Goal: Task Accomplishment & Management: Manage account settings

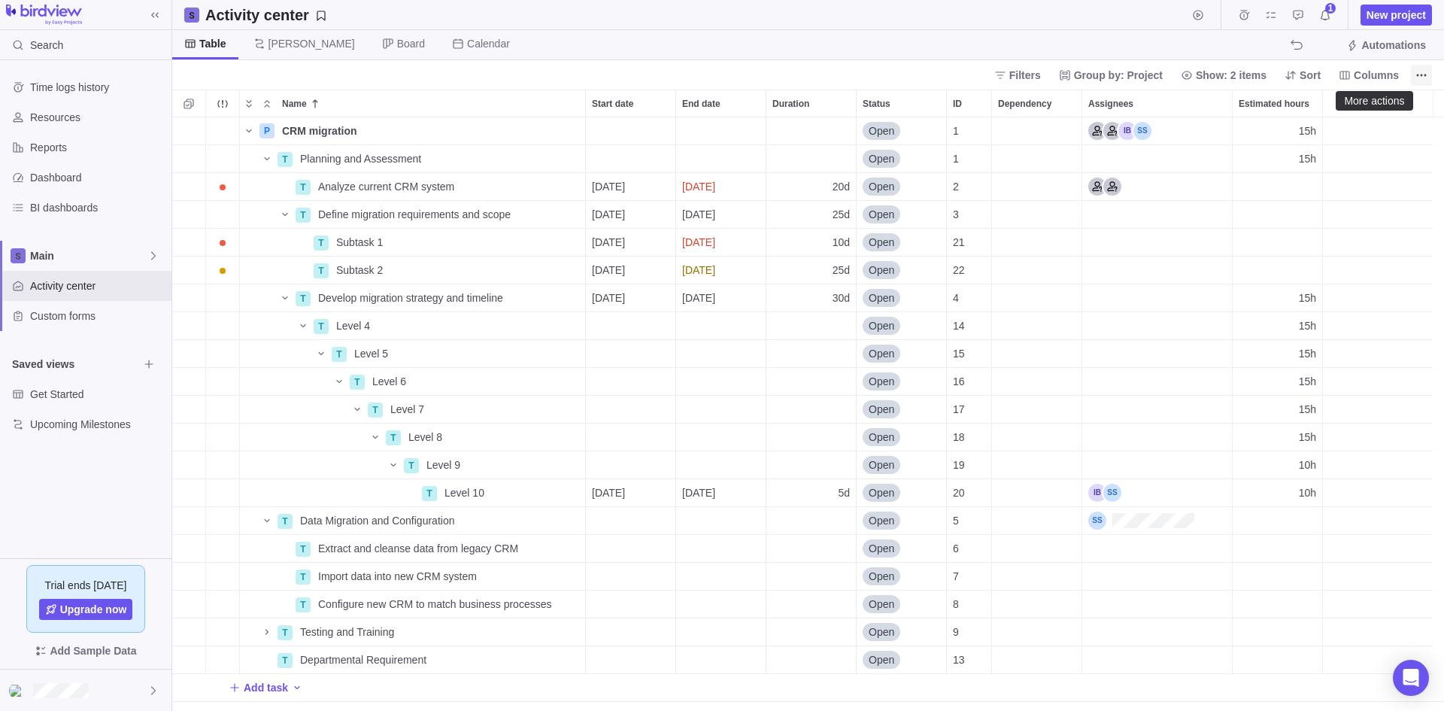
click at [1423, 72] on icon "More actions" at bounding box center [1421, 75] width 12 height 12
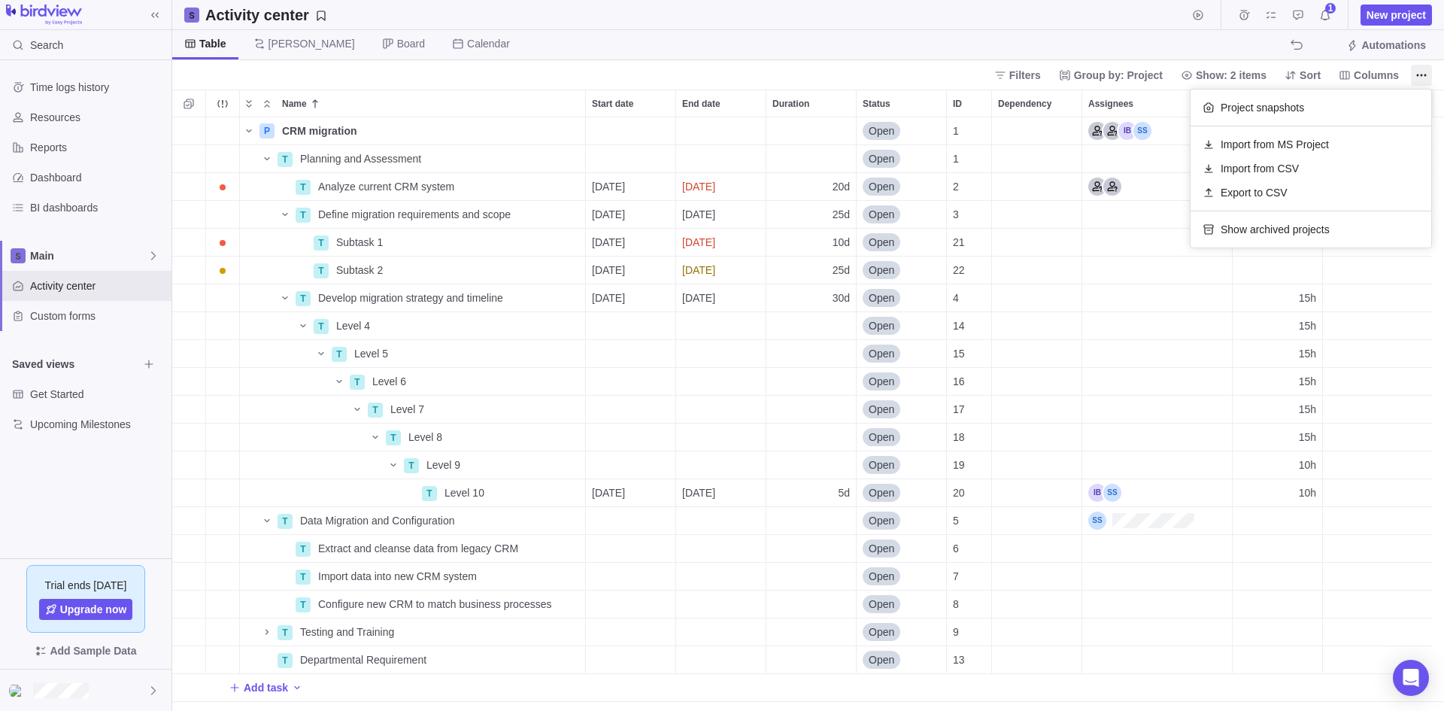
click at [1020, 41] on body "Search Time logs history Resources Reports Dashboard BI dashboards Main Activit…" at bounding box center [722, 355] width 1444 height 711
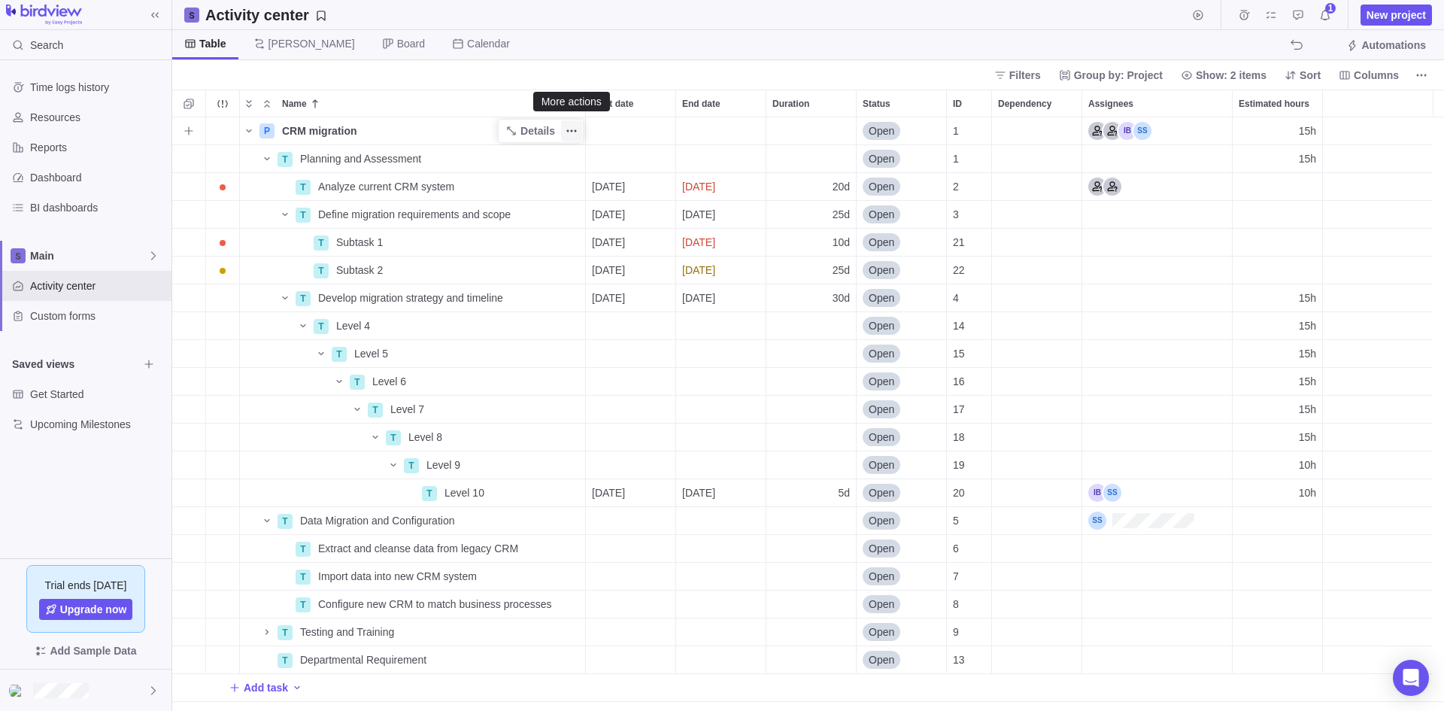
click at [570, 132] on icon "More actions" at bounding box center [571, 131] width 12 height 12
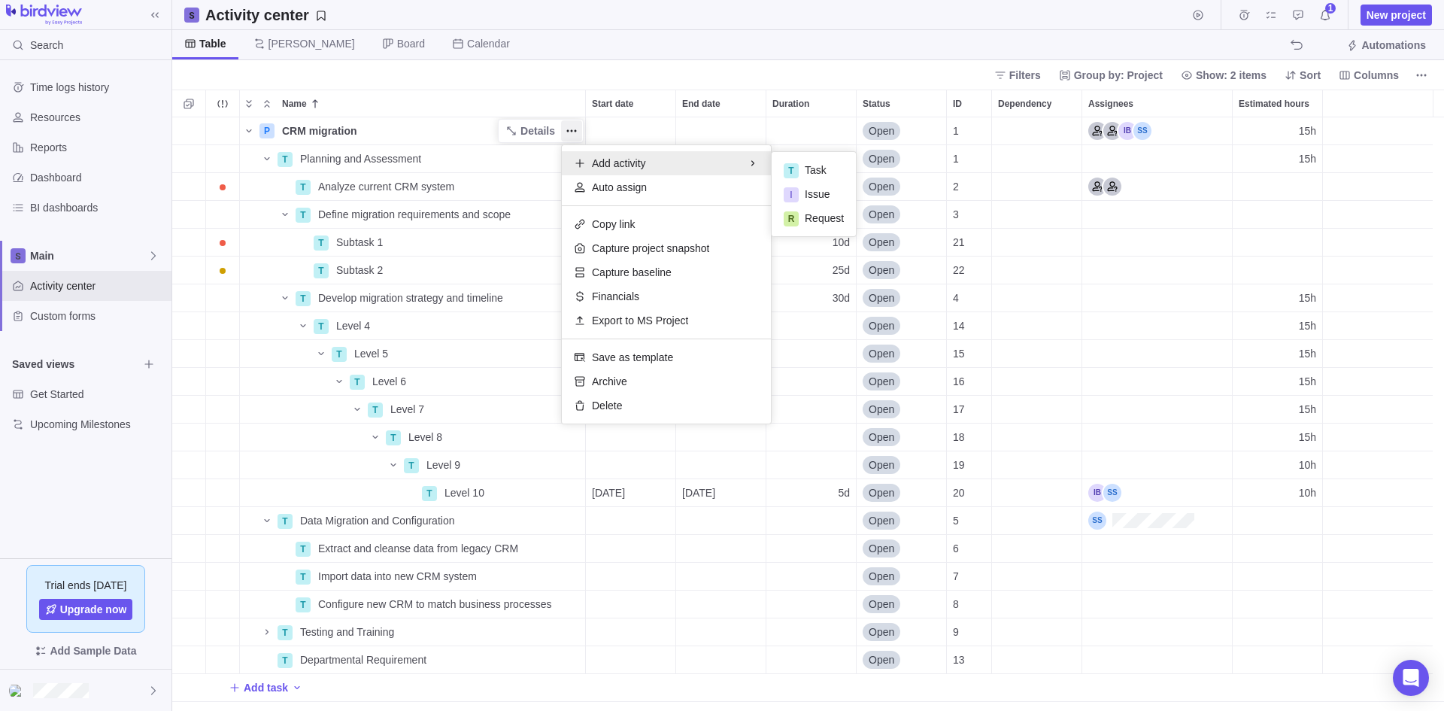
click at [535, 126] on div "P CRM migration Details Open 1 15h T Planning and Assessment Details Open 1 15h…" at bounding box center [807, 413] width 1271 height 593
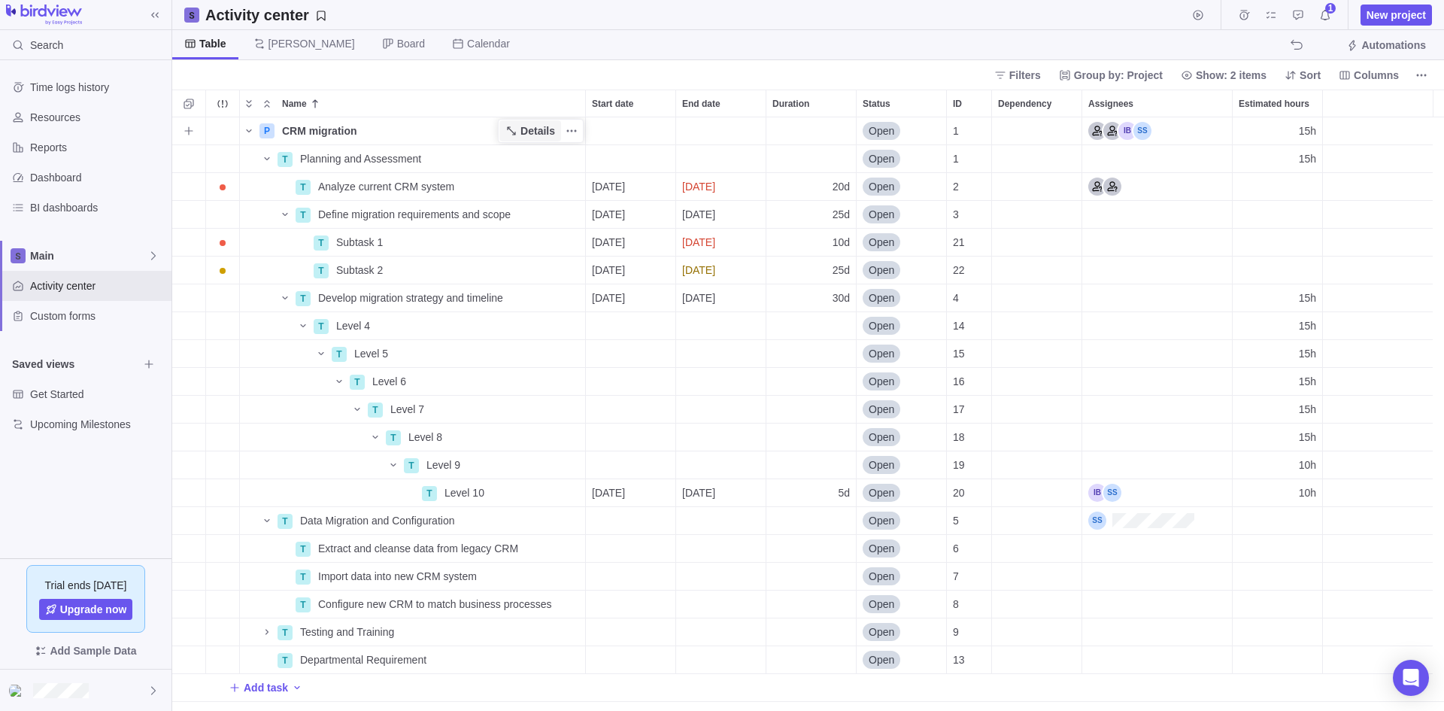
click at [535, 126] on span "Details" at bounding box center [537, 130] width 35 height 15
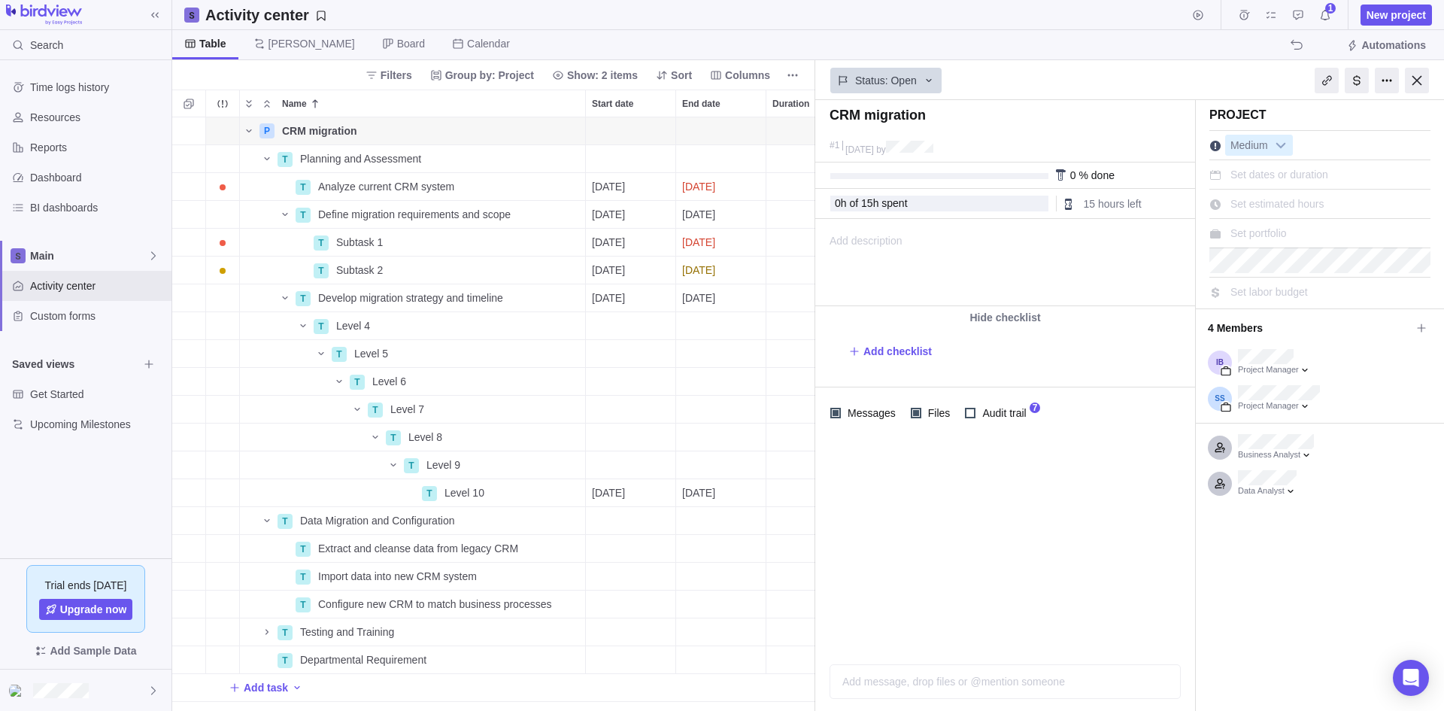
click at [1339, 174] on div "Set dates or duration" at bounding box center [1319, 172] width 221 height 26
click at [147, 256] on icon at bounding box center [153, 256] width 12 height 12
click at [792, 71] on icon "More actions" at bounding box center [792, 75] width 12 height 12
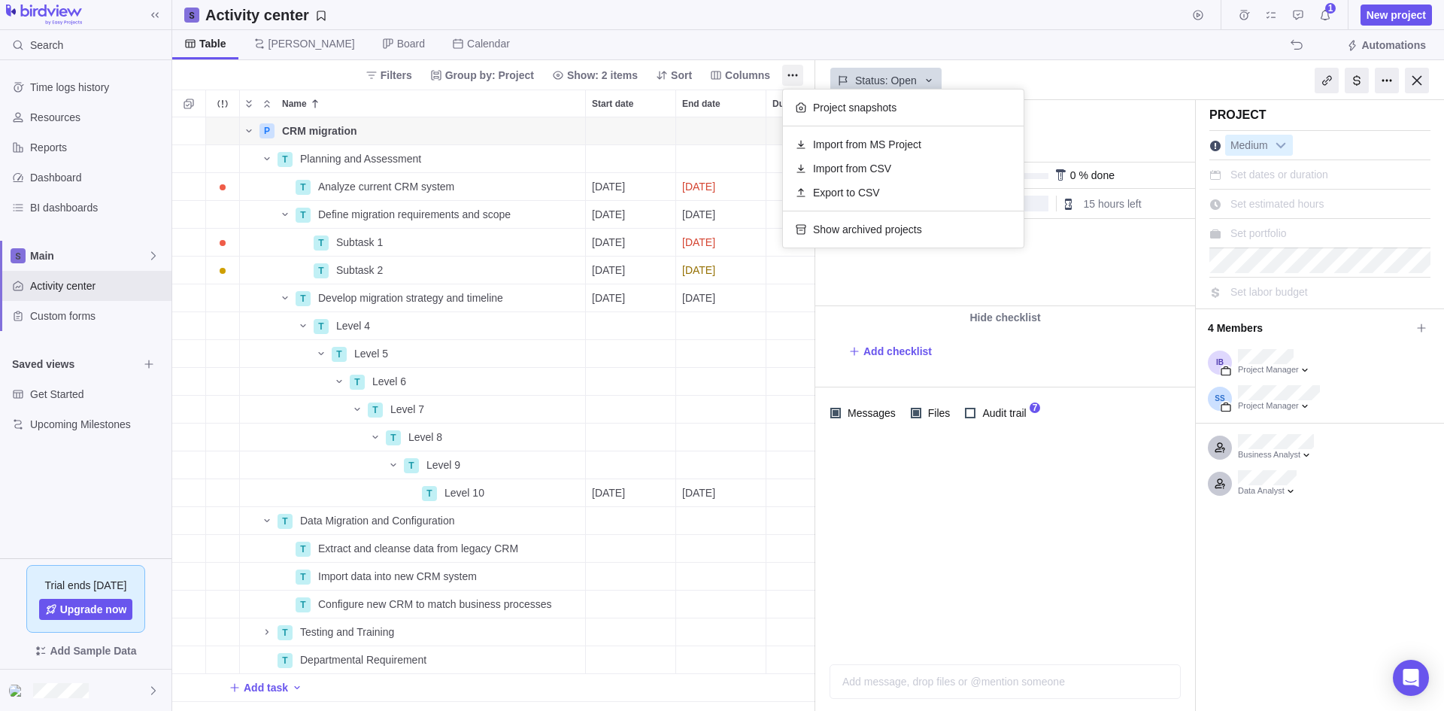
click at [785, 48] on body "Search Time logs history Resources Reports Dashboard BI dashboards Main Activit…" at bounding box center [722, 355] width 1444 height 711
click at [1285, 171] on span "Set dates or duration" at bounding box center [1279, 174] width 98 height 12
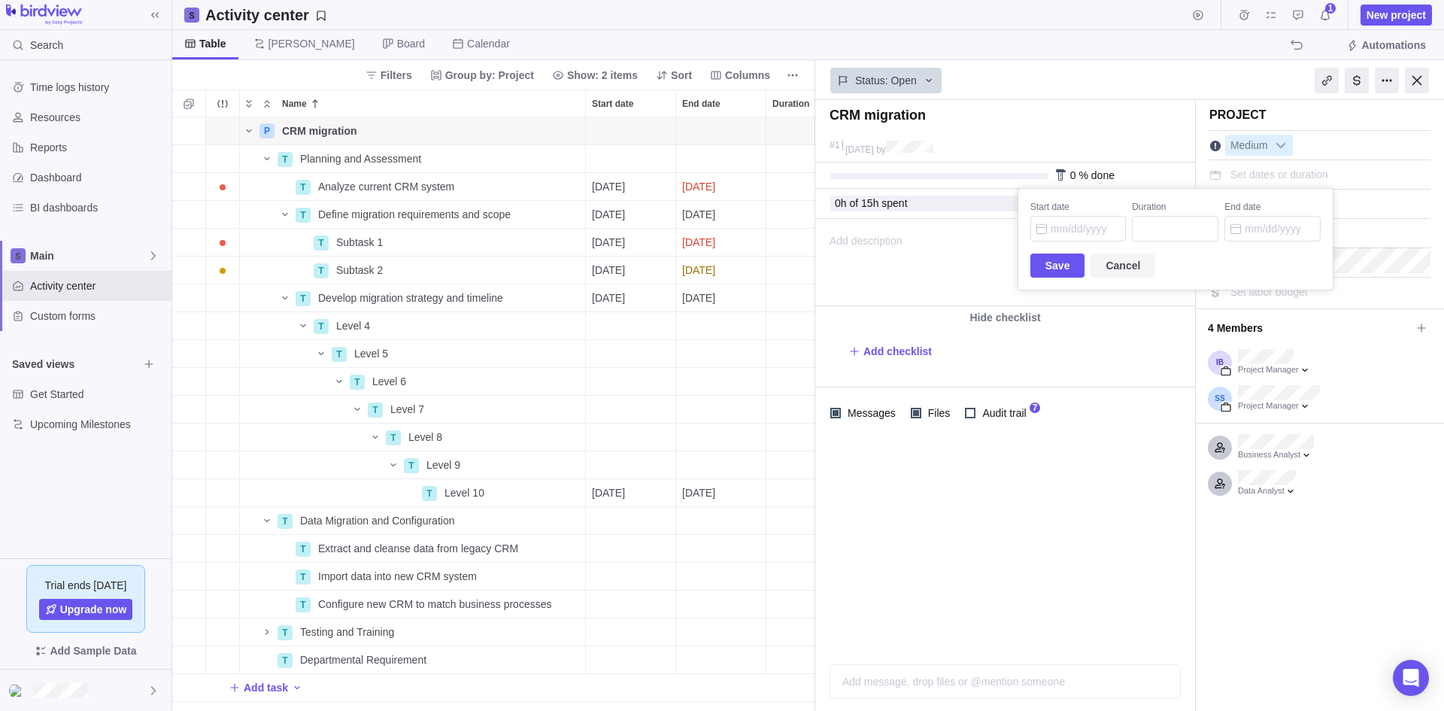
click at [1116, 266] on span "Cancel" at bounding box center [1122, 265] width 35 height 18
click at [1264, 233] on span "Set portfolio" at bounding box center [1258, 233] width 56 height 12
click at [1264, 233] on input "text" at bounding box center [1295, 233] width 132 height 18
click at [1198, 85] on body "Search Time logs history Resources Reports Dashboard BI dashboards Main Activit…" at bounding box center [722, 355] width 1444 height 711
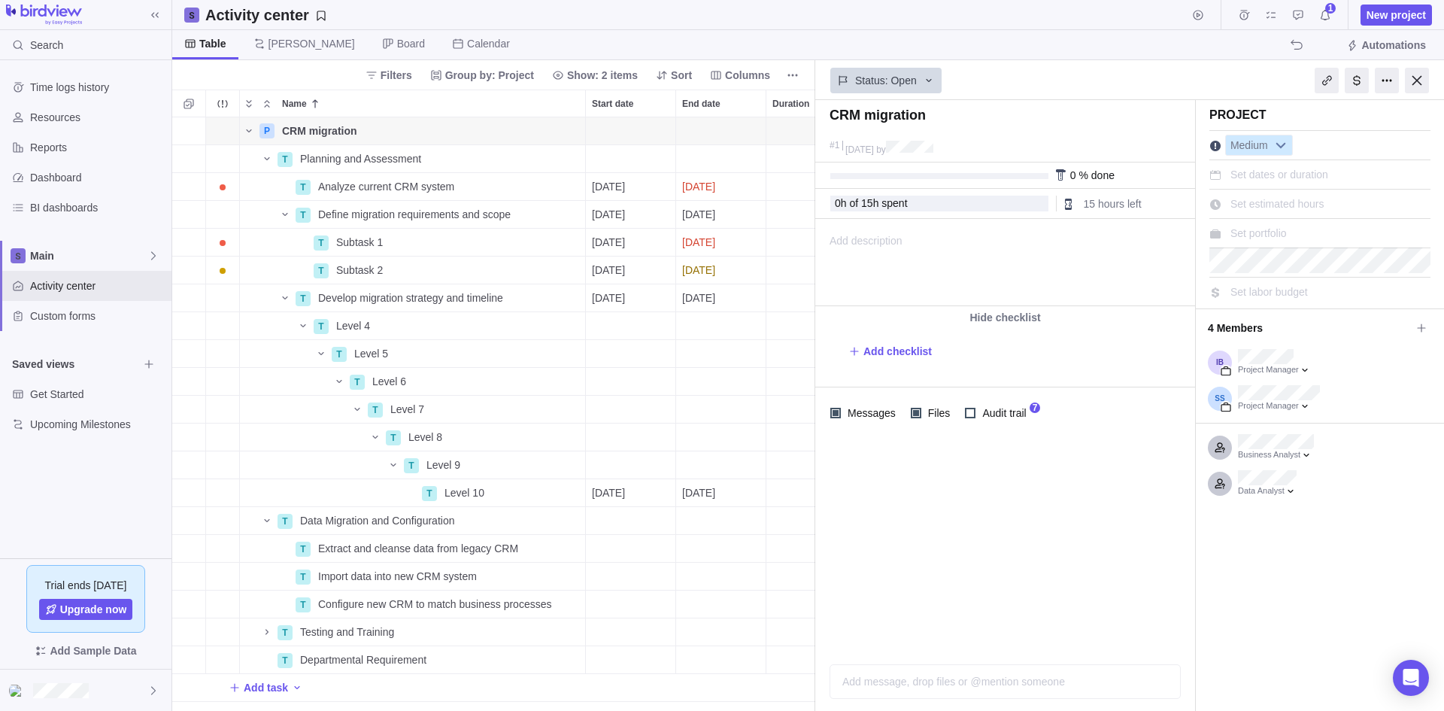
click at [1281, 146] on b at bounding box center [1280, 145] width 23 height 20
click at [1236, 72] on div "Status: Open" at bounding box center [1129, 80] width 629 height 40
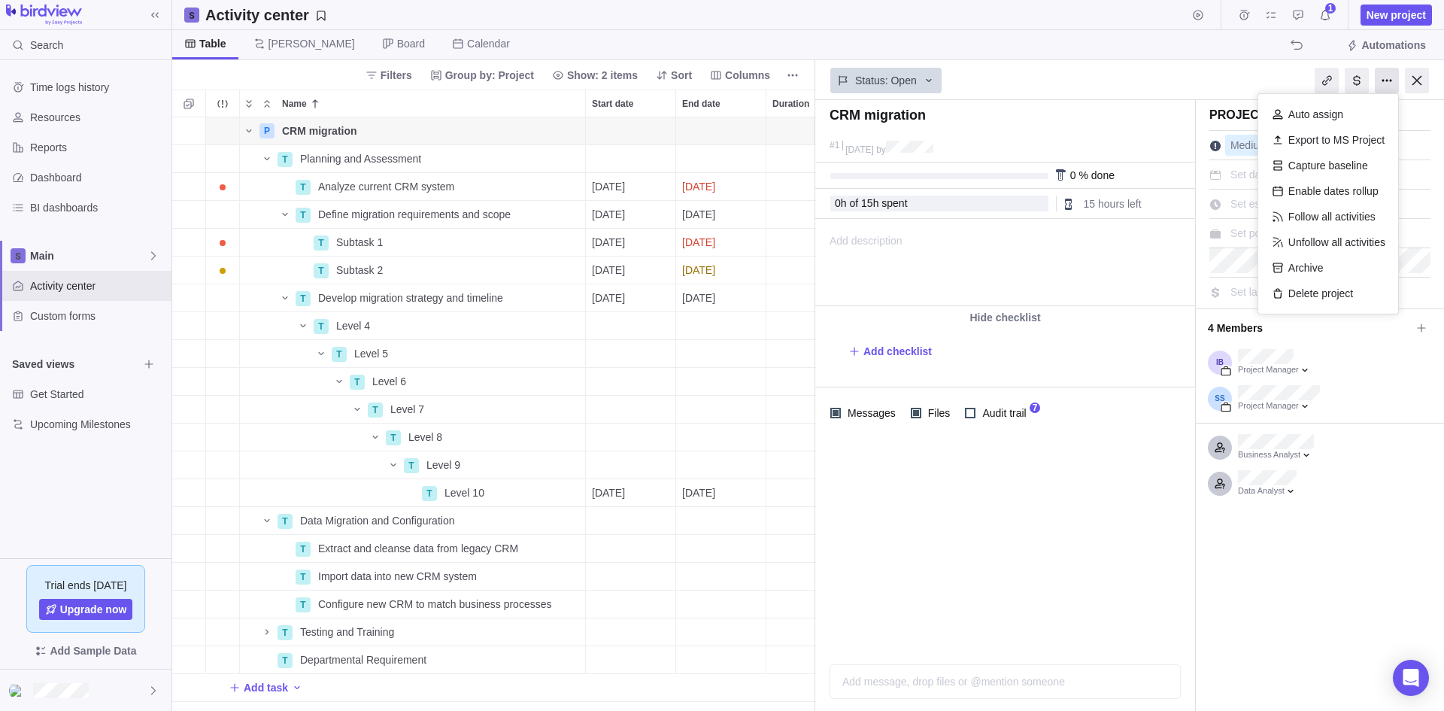
click at [1385, 84] on div at bounding box center [1386, 81] width 24 height 26
click at [1334, 192] on div "Enable dates rollup" at bounding box center [1327, 191] width 125 height 26
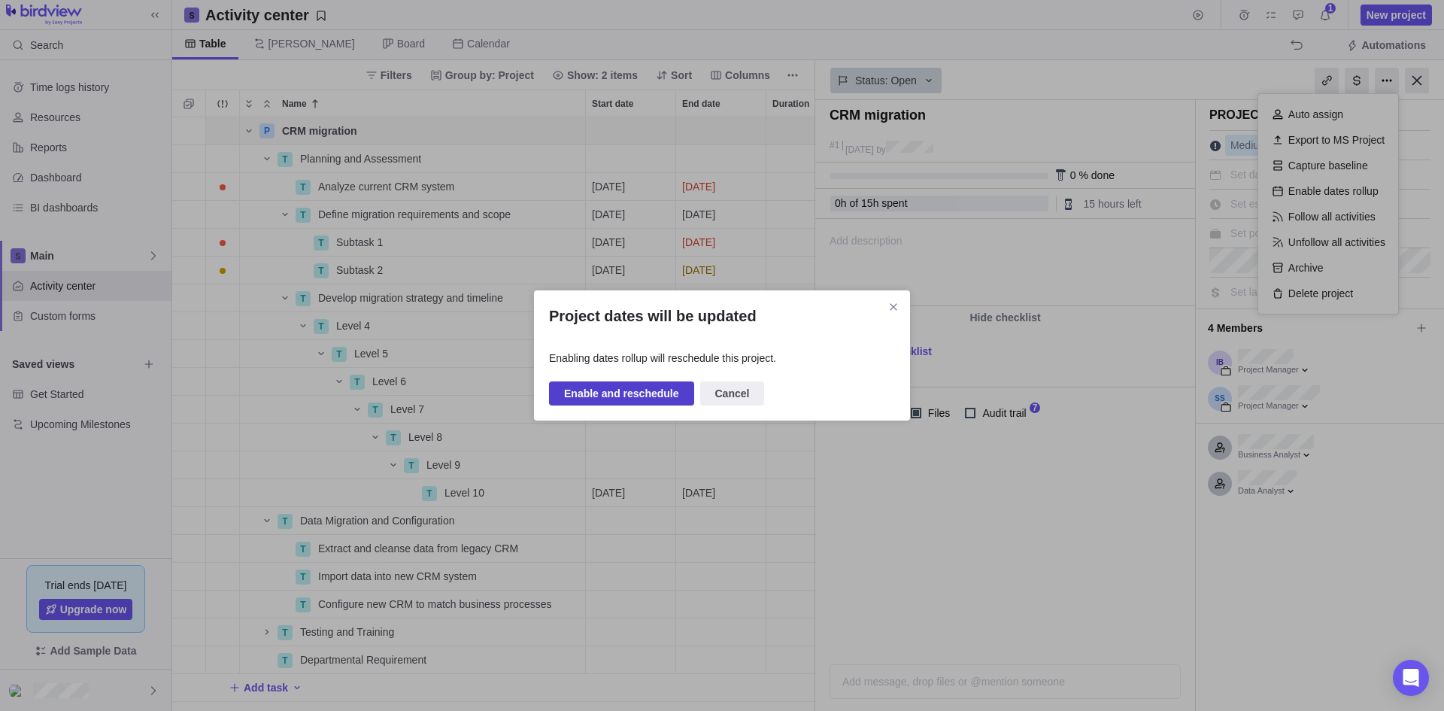
click at [622, 392] on span "Enable and reschedule" at bounding box center [621, 393] width 115 height 18
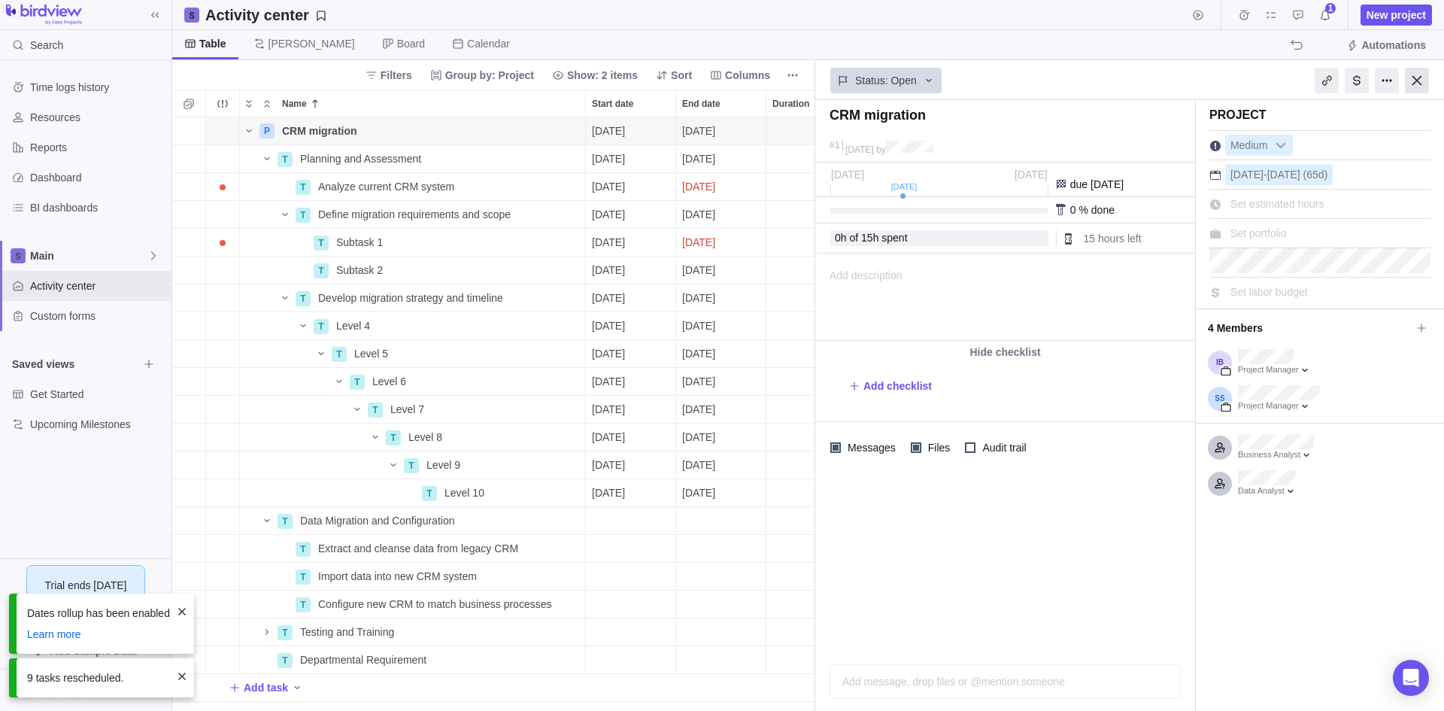
click at [1415, 80] on div at bounding box center [1416, 81] width 24 height 26
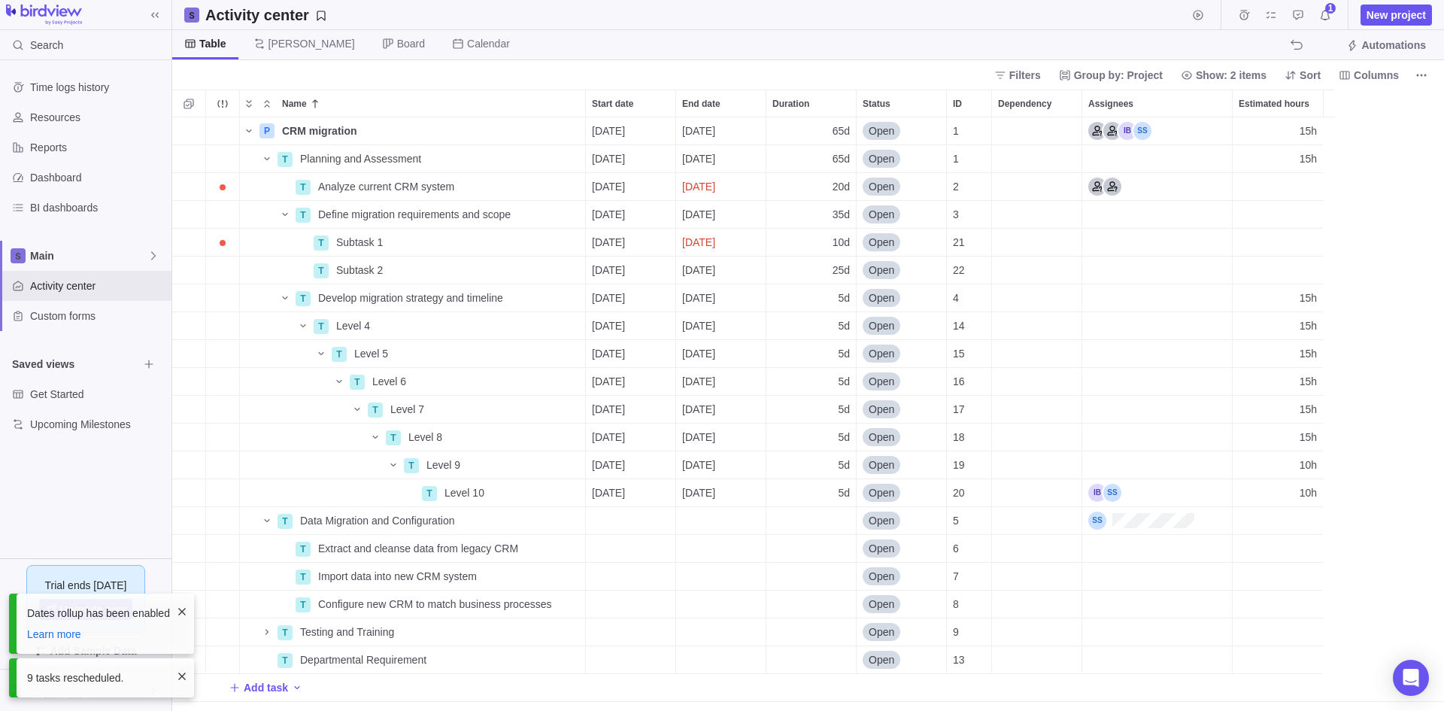
scroll to position [582, 1260]
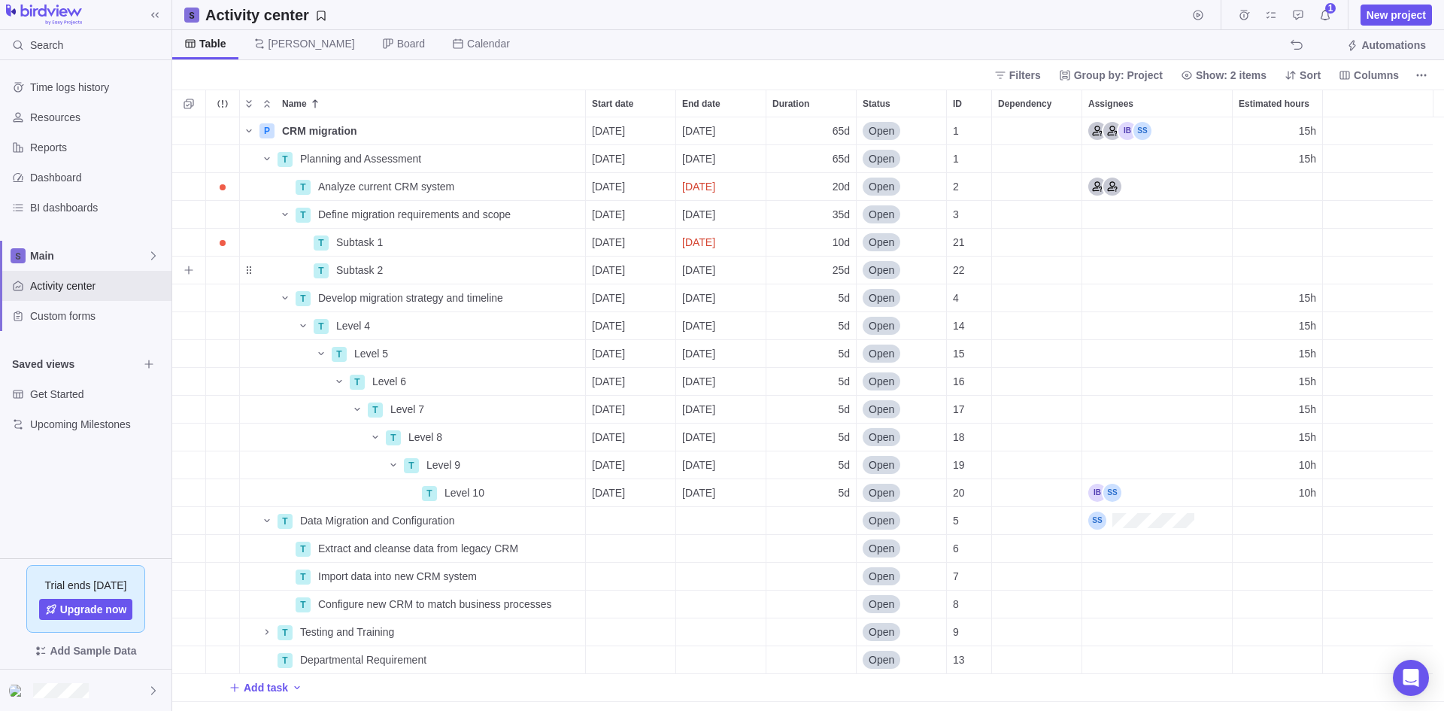
click at [711, 273] on span "[DATE]" at bounding box center [698, 269] width 33 height 15
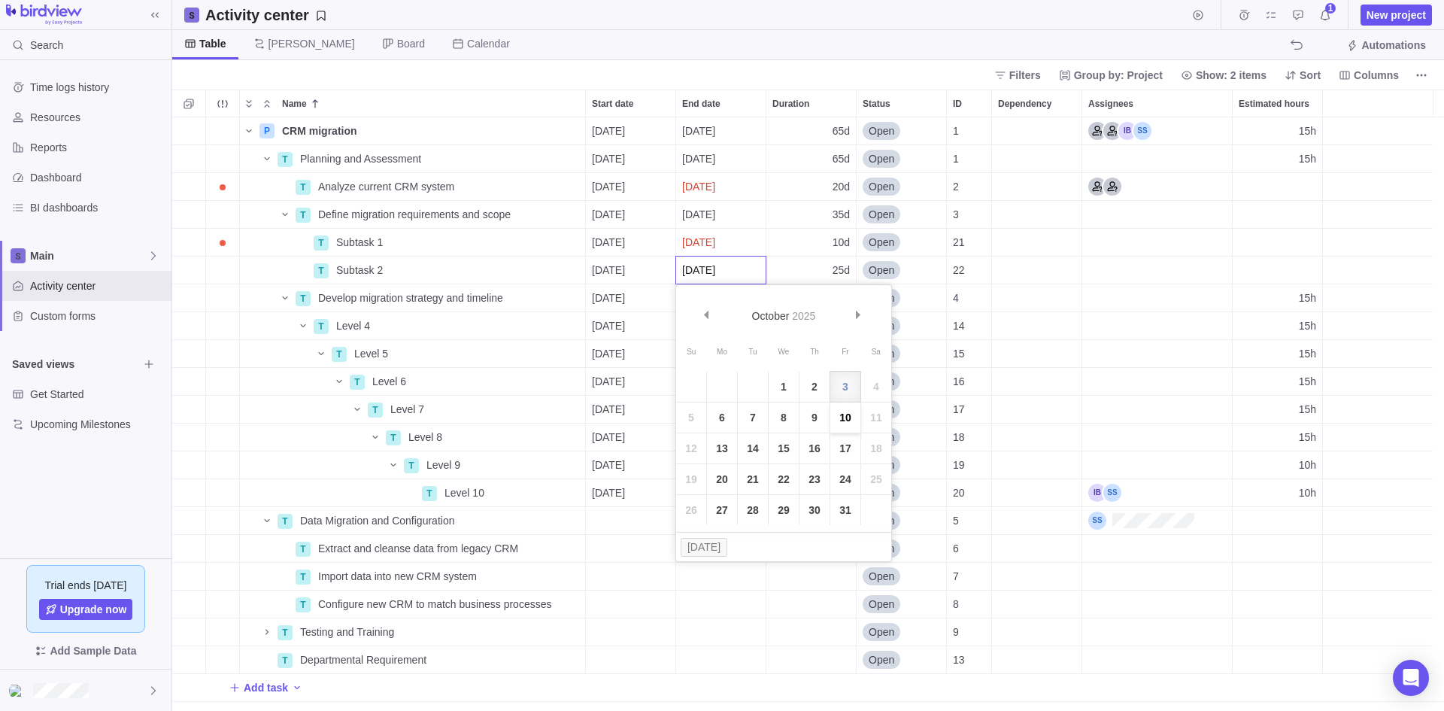
click at [844, 418] on link "10" at bounding box center [845, 417] width 30 height 30
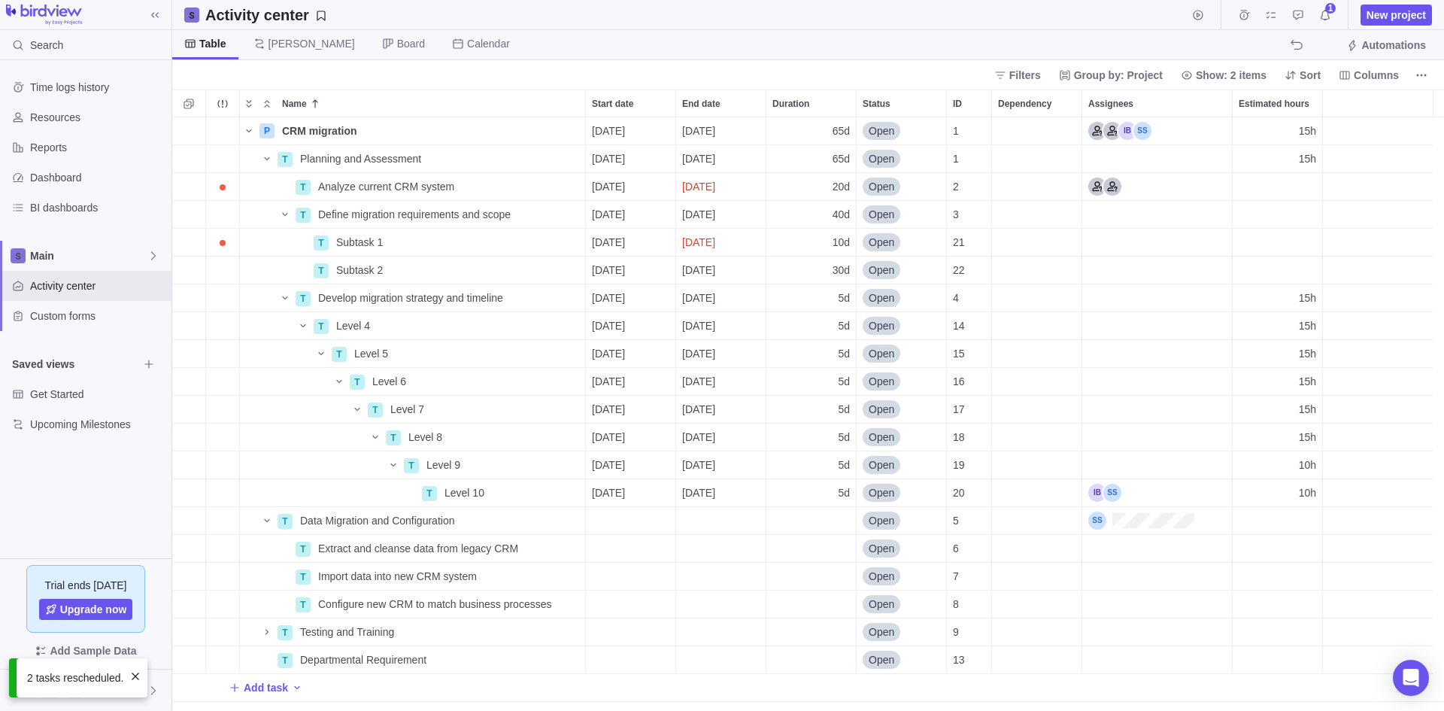
click at [762, 68] on div "Filters Group by: Project Show: 2 items Sort Columns" at bounding box center [807, 74] width 1271 height 29
click at [1419, 70] on icon "More actions" at bounding box center [1421, 75] width 12 height 12
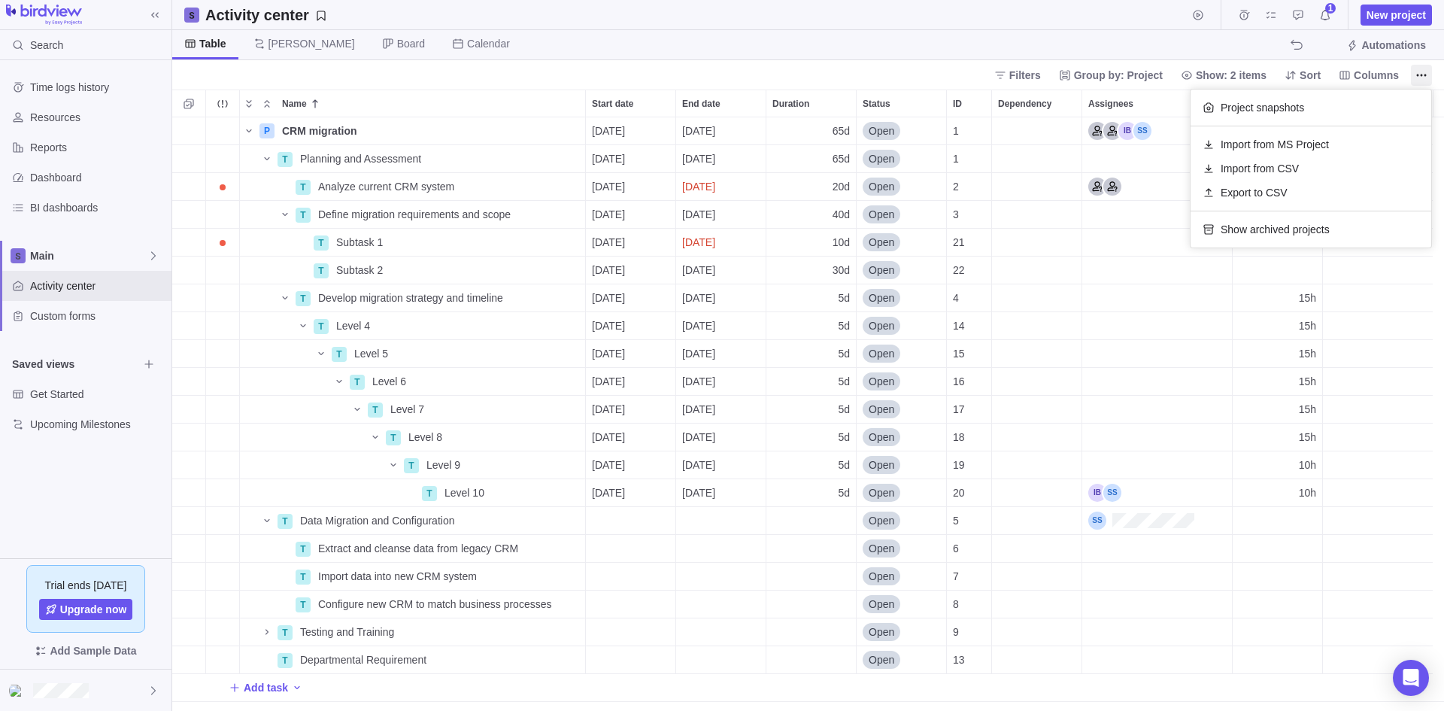
click at [1106, 23] on body "Search Time logs history Resources Reports Dashboard BI dashboards Main Activit…" at bounding box center [722, 355] width 1444 height 711
click at [468, 130] on div "CRM migration" at bounding box center [430, 130] width 309 height 27
click at [1418, 75] on body "Search Time logs history Resources Reports Dashboard BI dashboards Main Activit…" at bounding box center [722, 355] width 1444 height 711
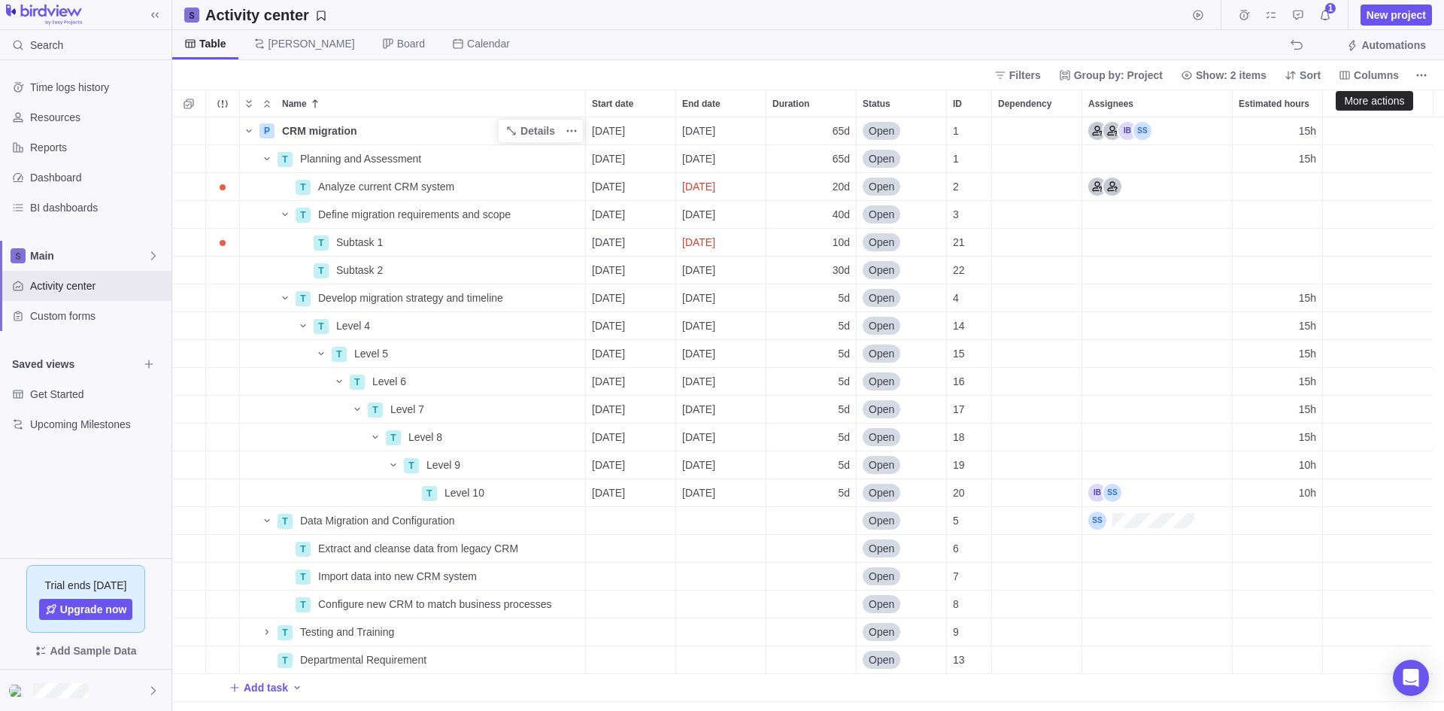
click at [1418, 75] on icon "More actions" at bounding box center [1417, 75] width 2 height 2
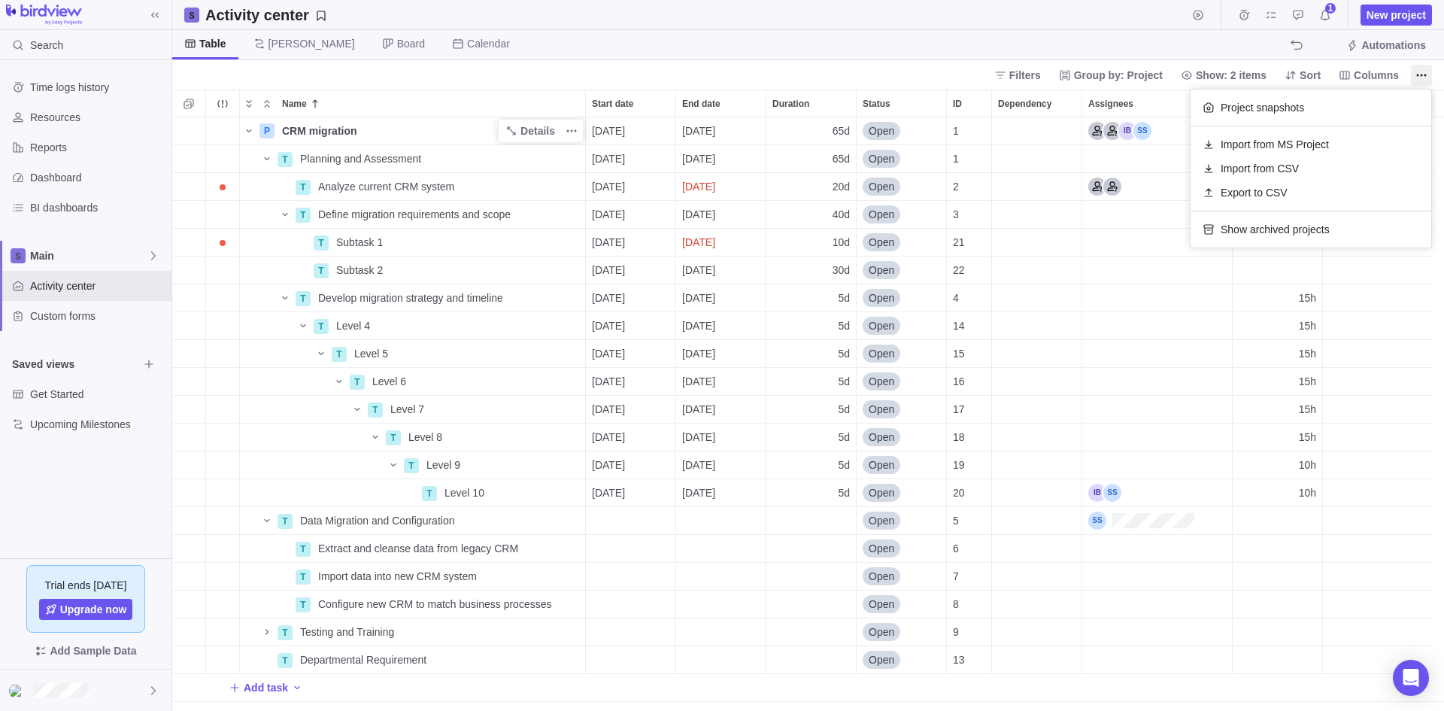
click at [1418, 75] on icon "More actions" at bounding box center [1417, 75] width 2 height 2
click at [1148, 495] on div "Assignees" at bounding box center [1157, 492] width 150 height 27
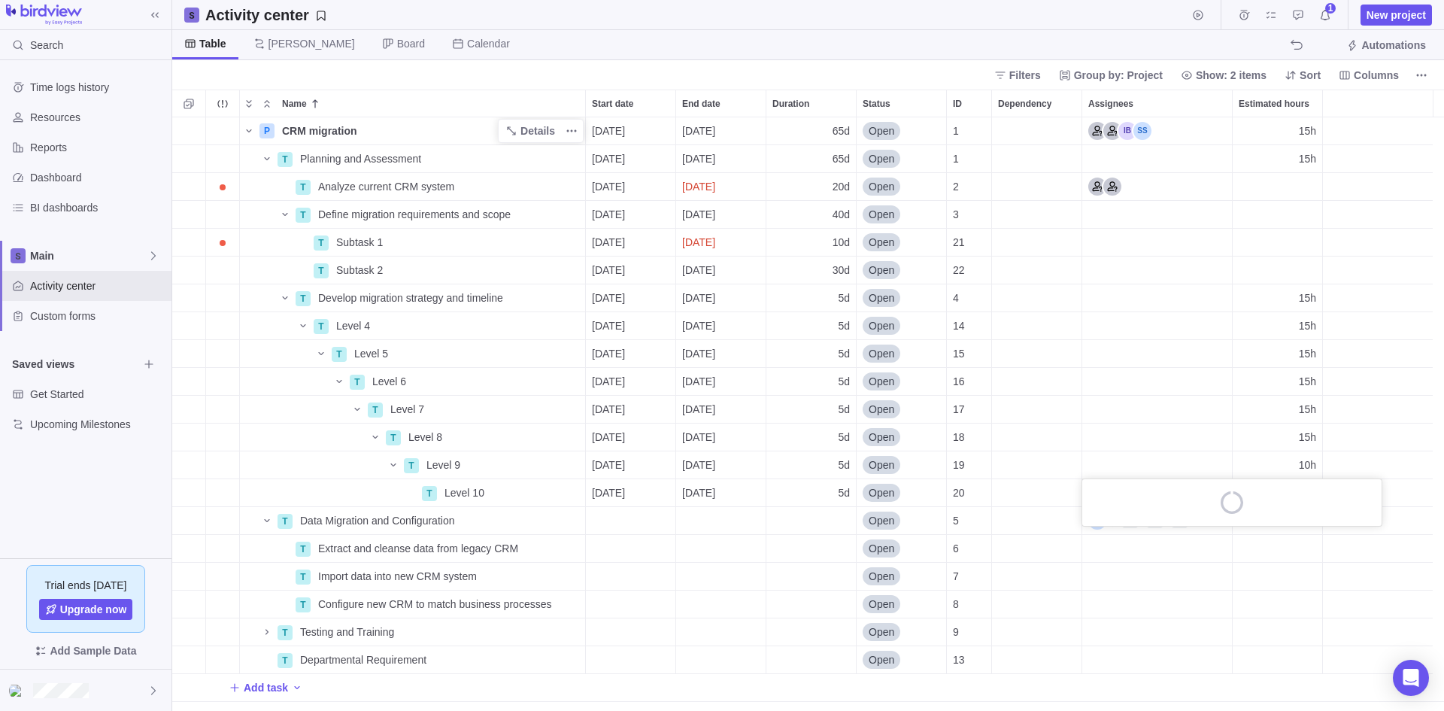
click at [1148, 495] on div "loading" at bounding box center [1231, 502] width 299 height 47
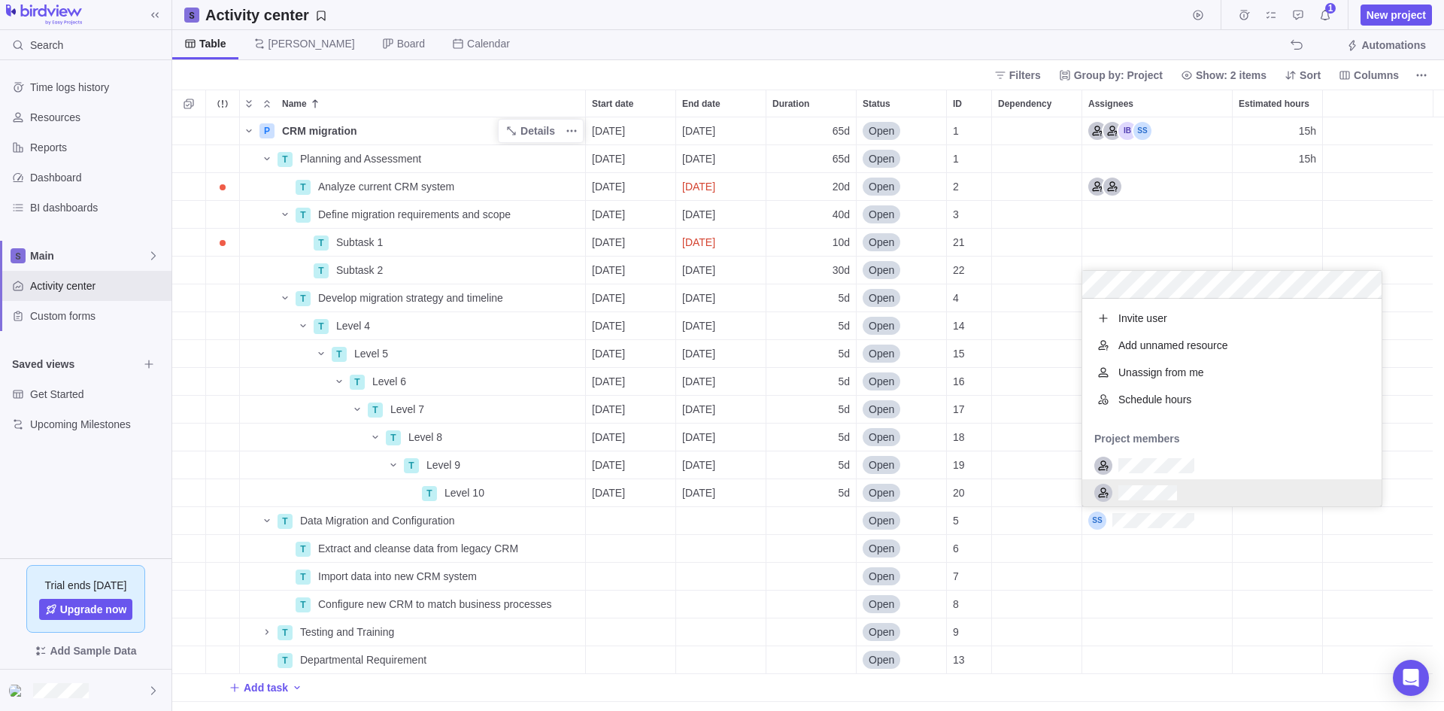
scroll to position [196, 288]
click at [1163, 580] on div "P CRM migration Details [DATE] [DATE] 65d Open 1 15h T Planning and Assessment …" at bounding box center [807, 413] width 1271 height 593
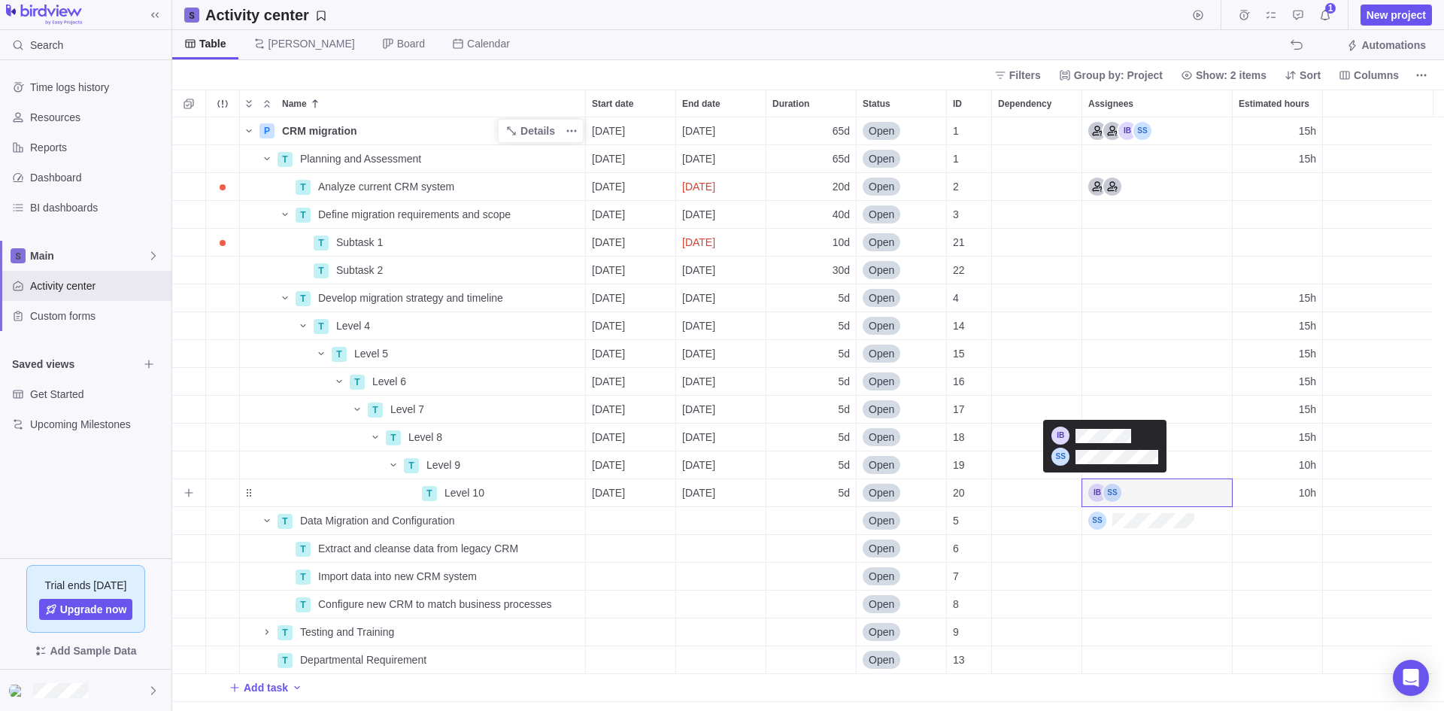
click at [1112, 490] on div "Assignees" at bounding box center [1104, 492] width 33 height 18
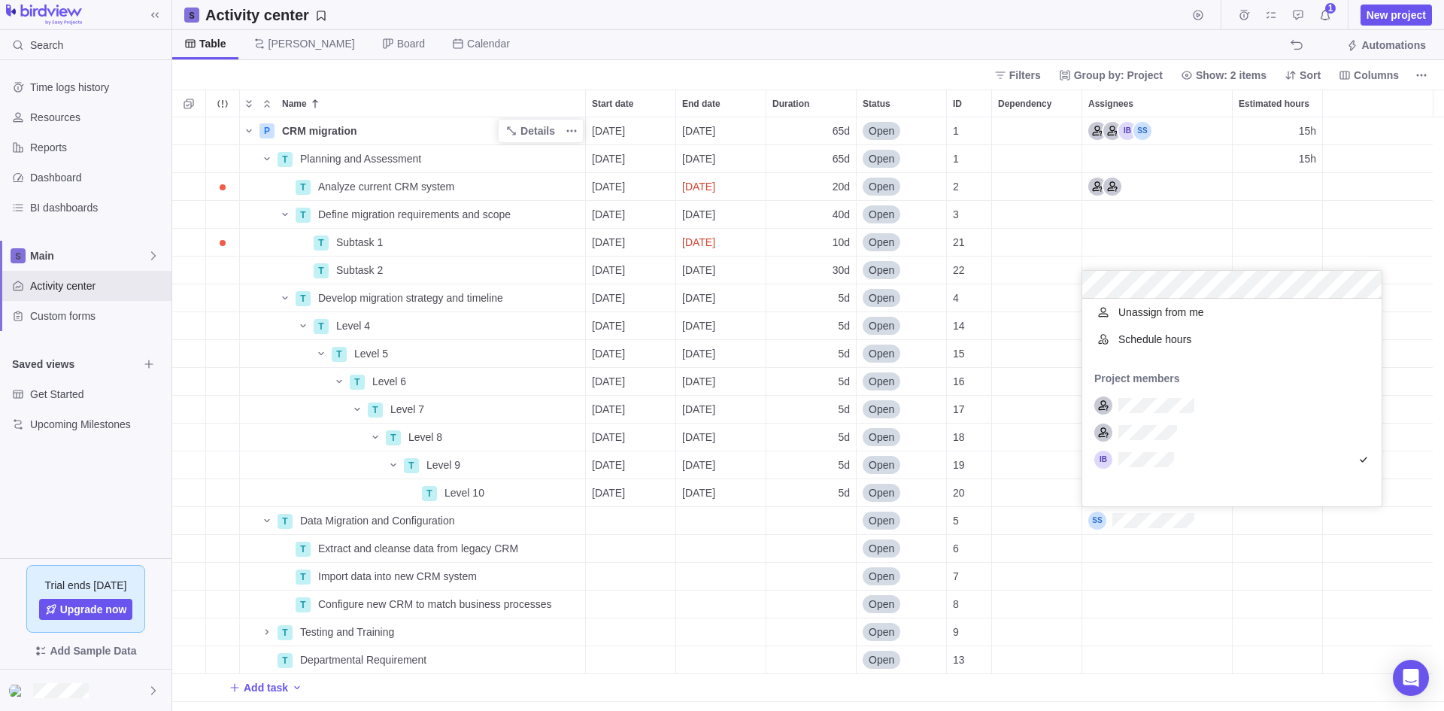
scroll to position [0, 0]
click at [1283, 572] on div "P CRM migration Details [DATE] [DATE] 65d Open 1 15h T Planning and Assessment …" at bounding box center [807, 413] width 1271 height 593
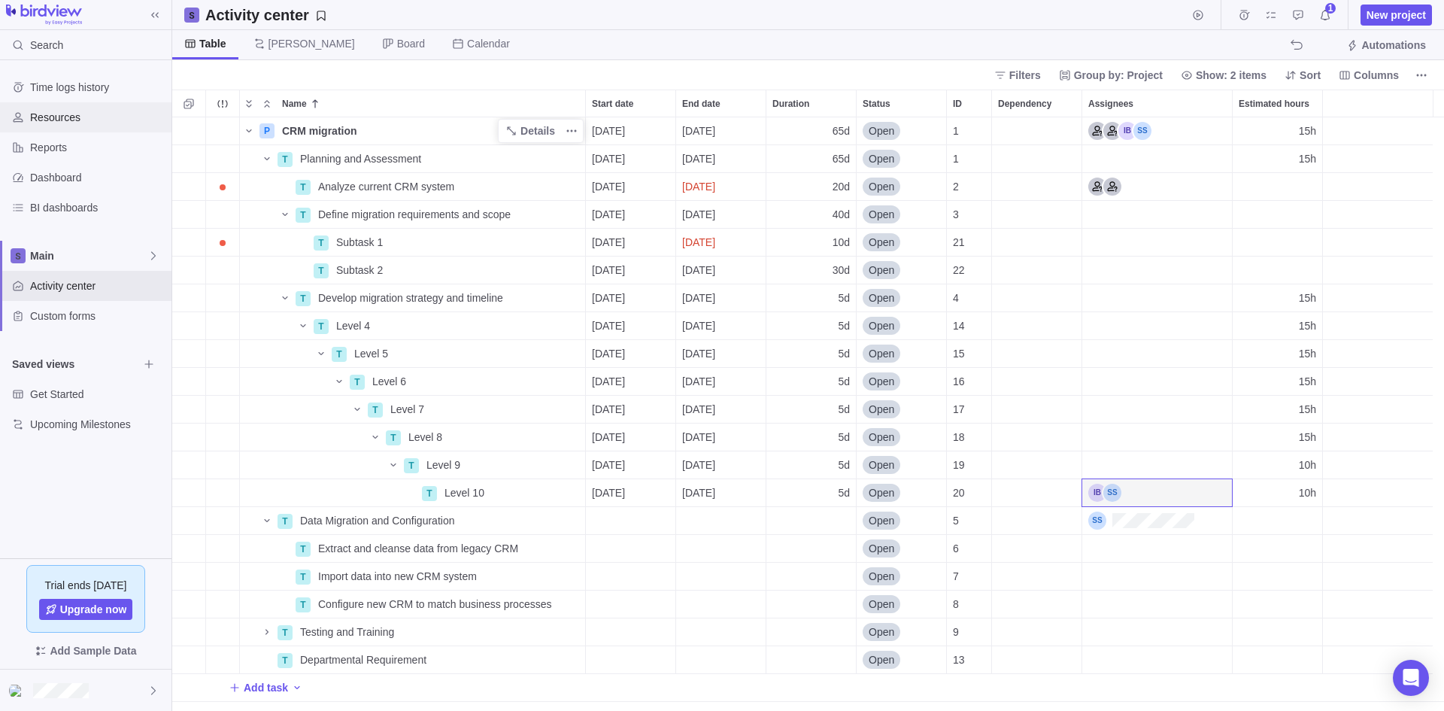
click at [95, 117] on span "Resources" at bounding box center [97, 117] width 135 height 15
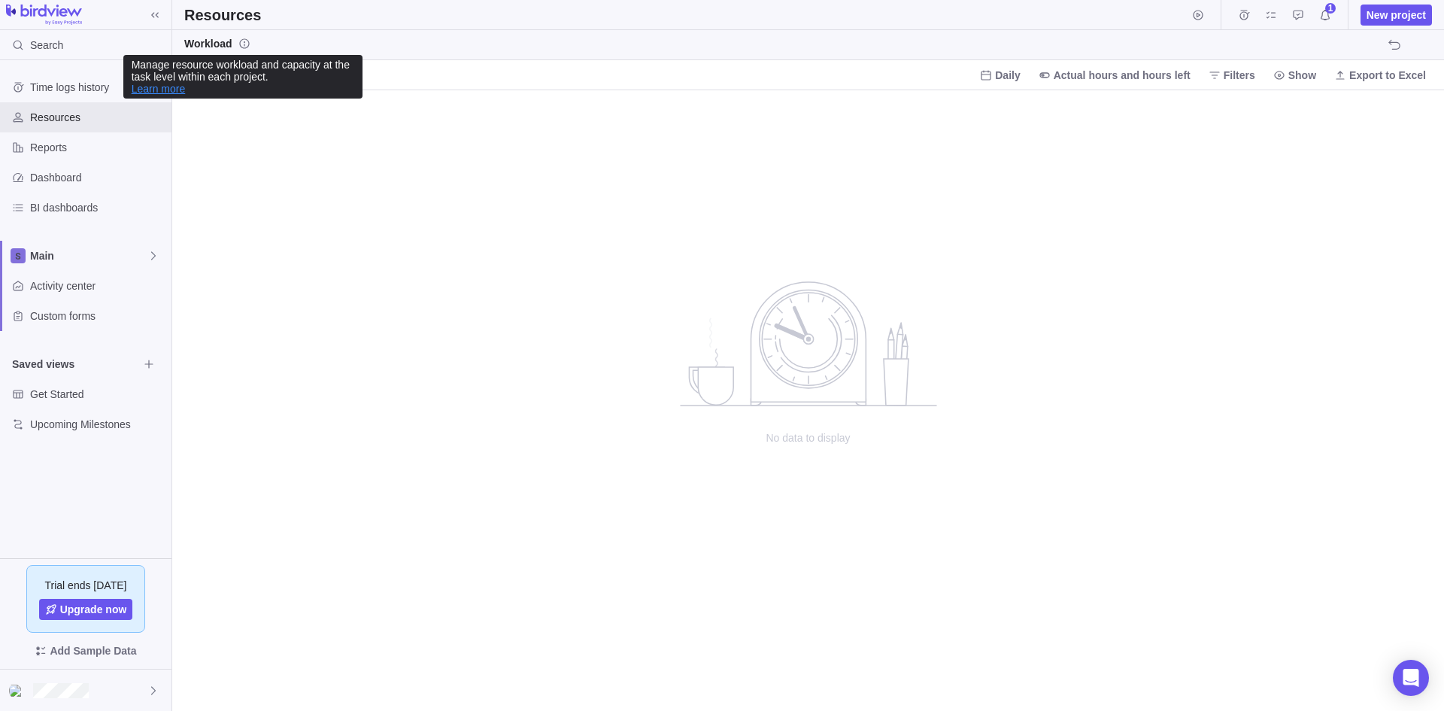
click at [165, 93] on link "Learn more" at bounding box center [159, 89] width 54 height 12
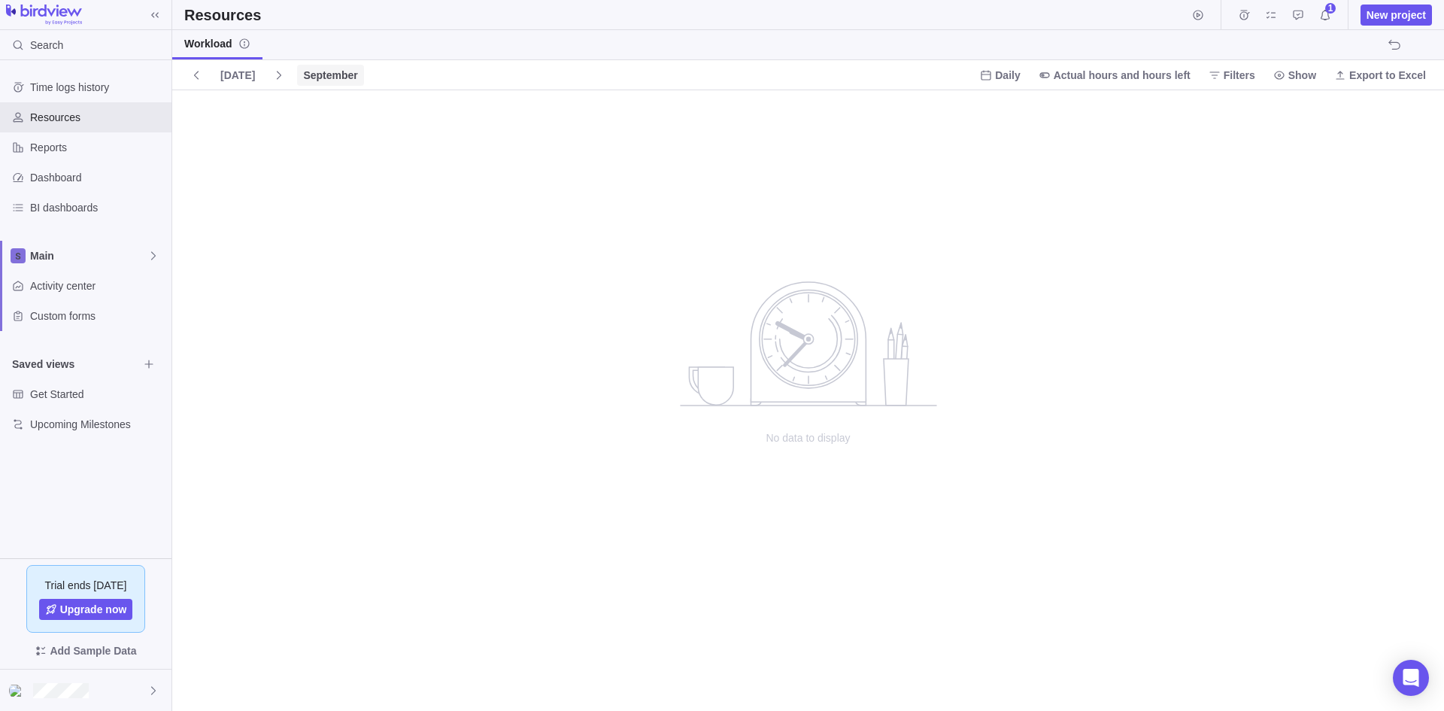
click at [322, 72] on span "September" at bounding box center [330, 75] width 54 height 15
click at [331, 141] on span "Month" at bounding box center [318, 142] width 29 height 15
click at [77, 178] on span "Dashboard" at bounding box center [97, 177] width 135 height 15
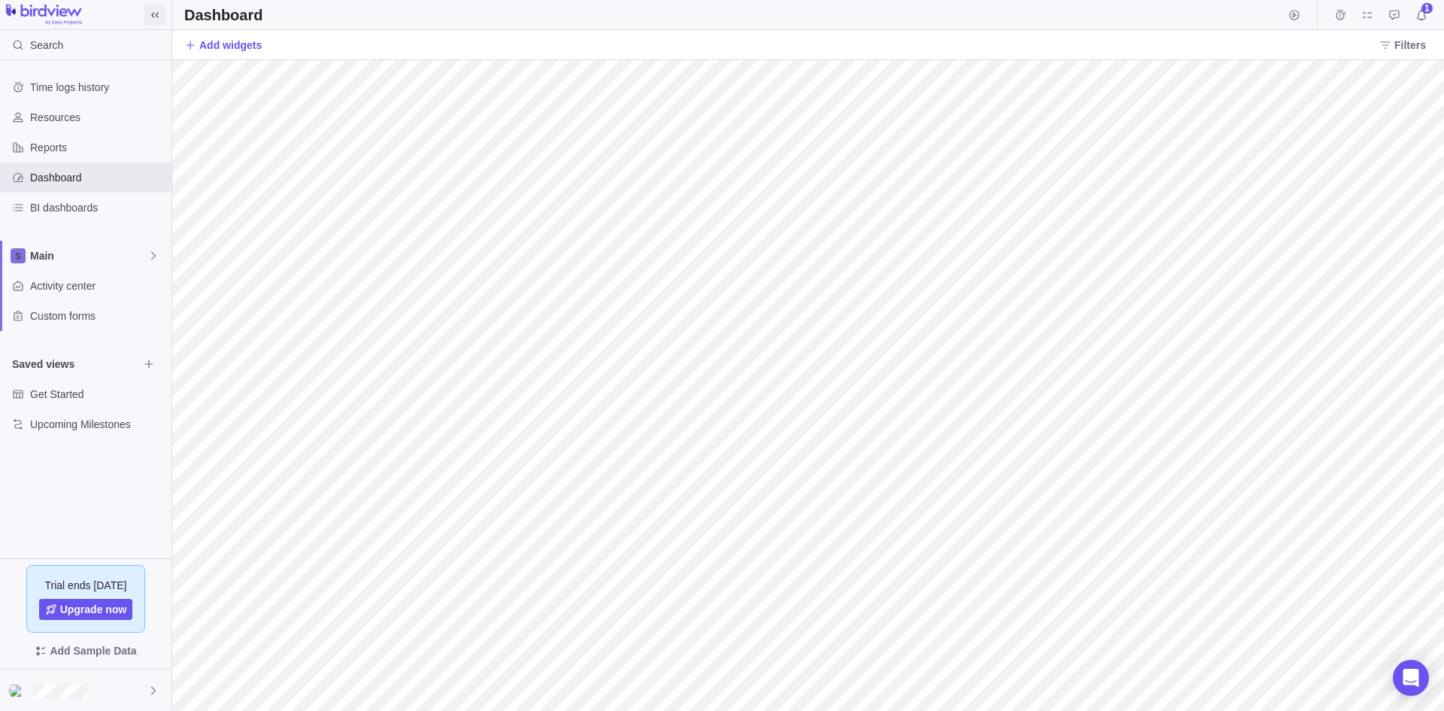
click at [154, 17] on icon at bounding box center [155, 14] width 8 height 5
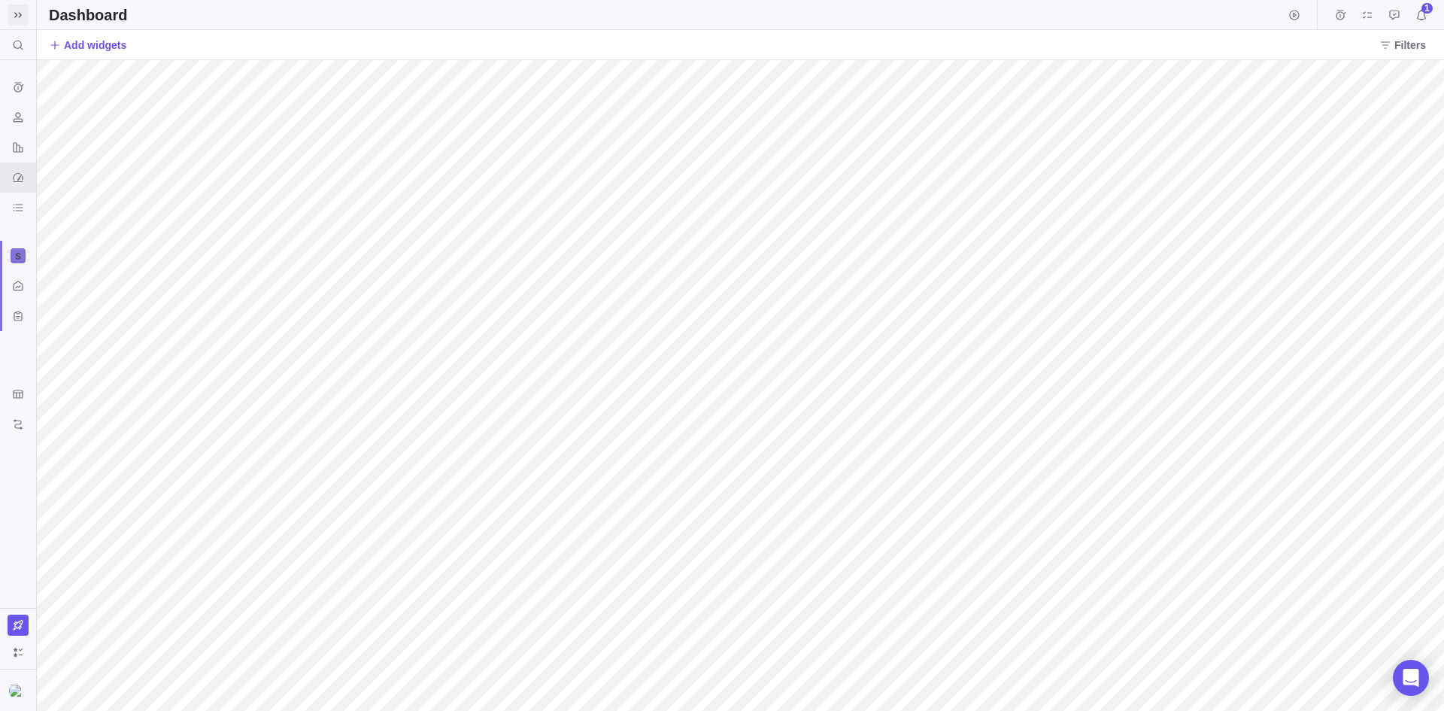
click at [17, 19] on icon at bounding box center [18, 15] width 12 height 12
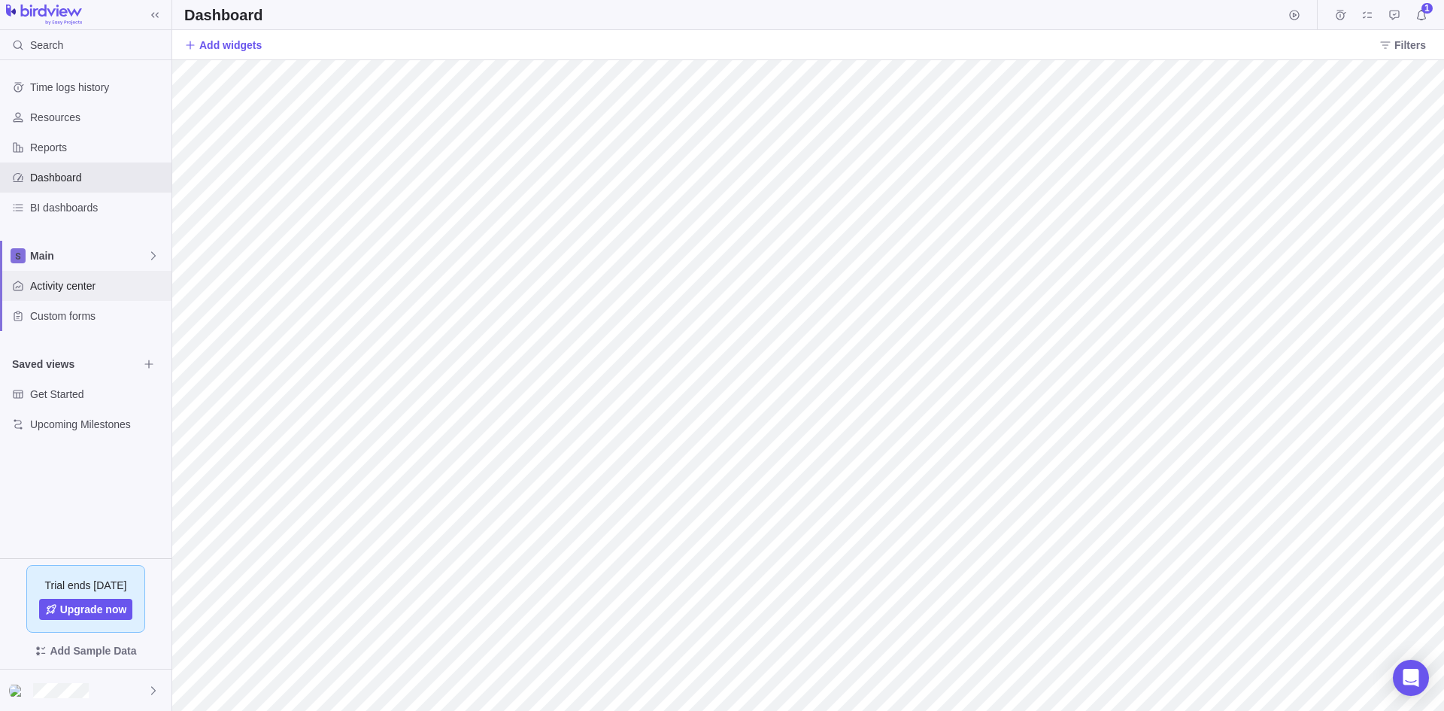
click at [74, 285] on span "Activity center" at bounding box center [97, 285] width 135 height 15
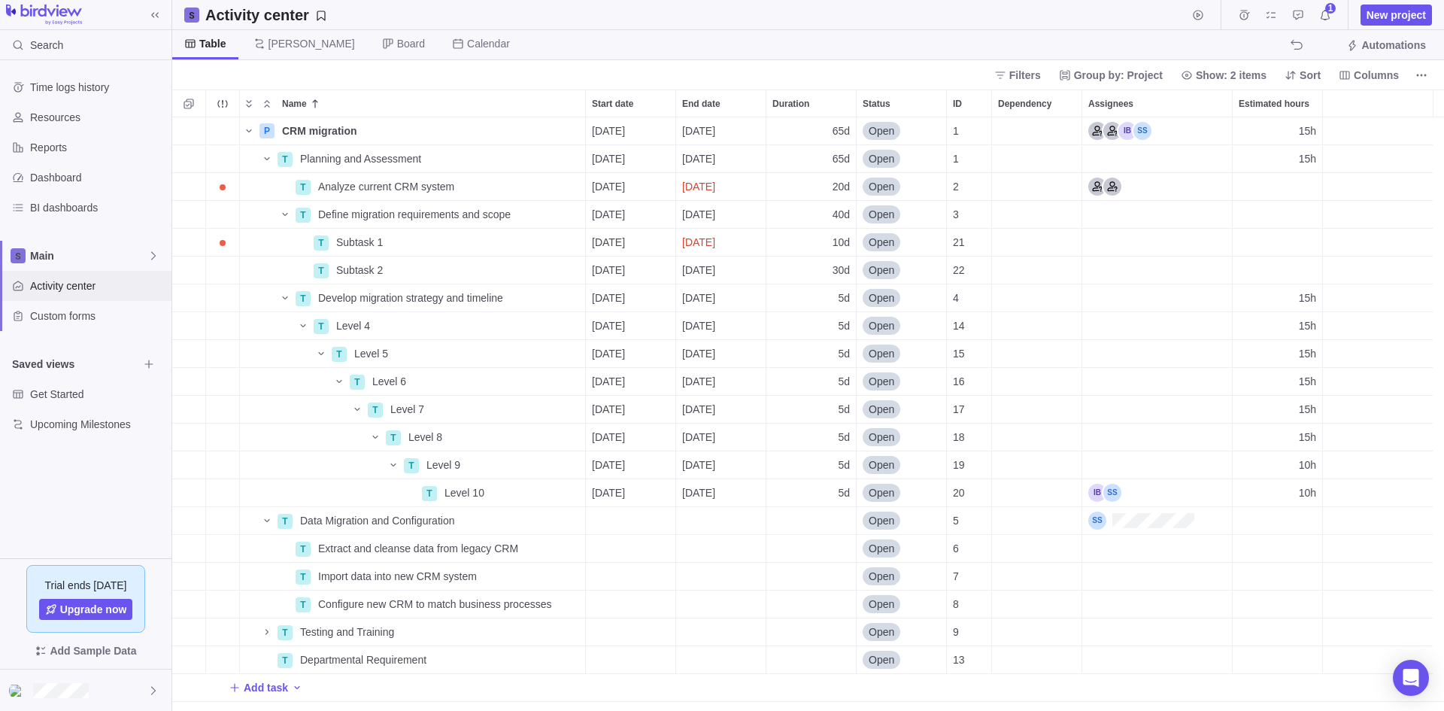
scroll to position [12, 12]
click at [80, 124] on span "Resources" at bounding box center [97, 117] width 135 height 15
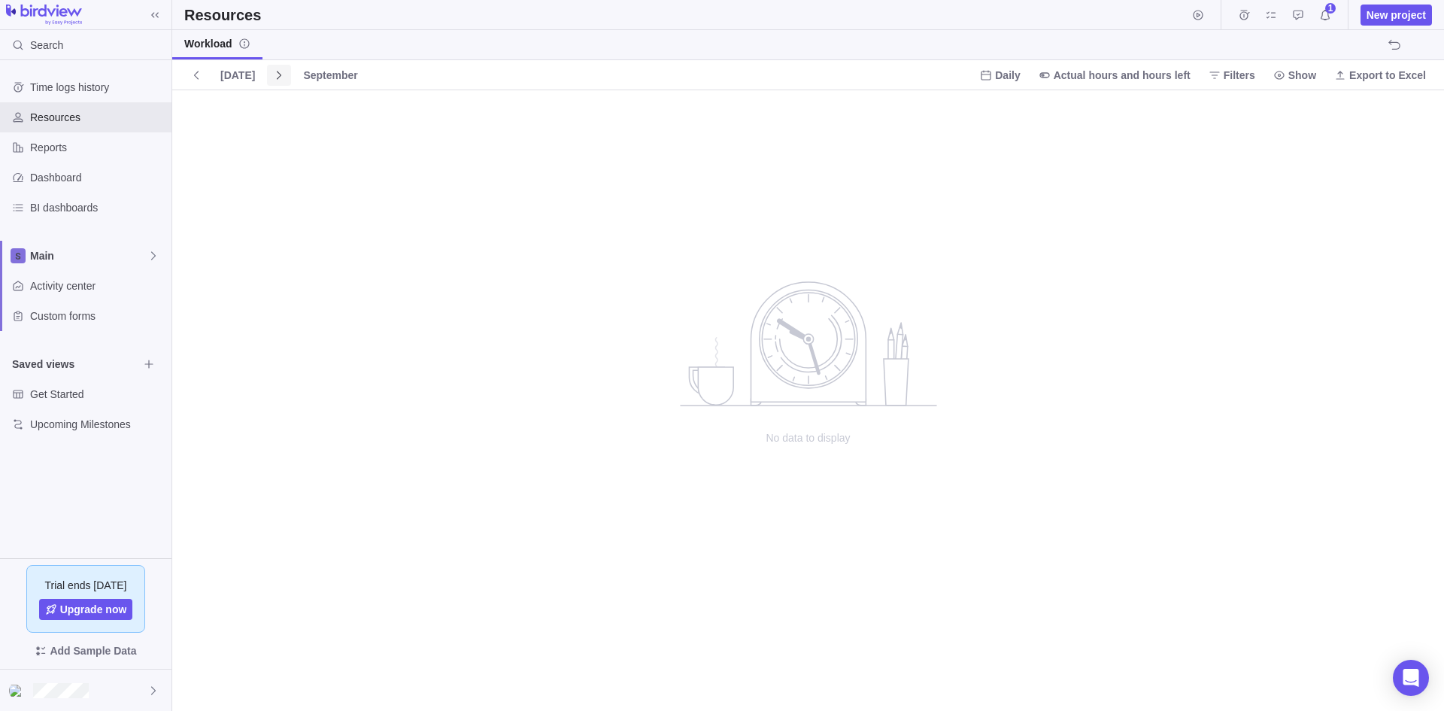
click at [273, 77] on icon at bounding box center [279, 75] width 12 height 12
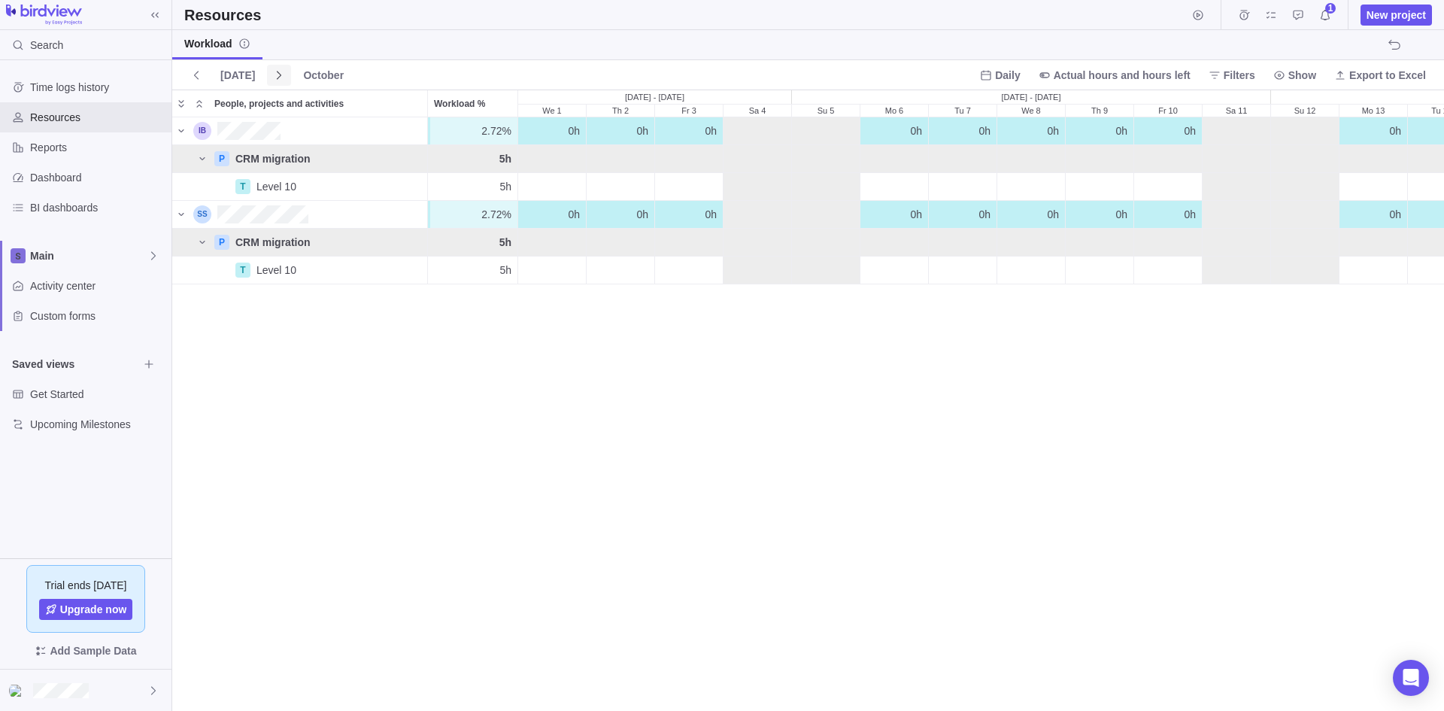
scroll to position [581, 1260]
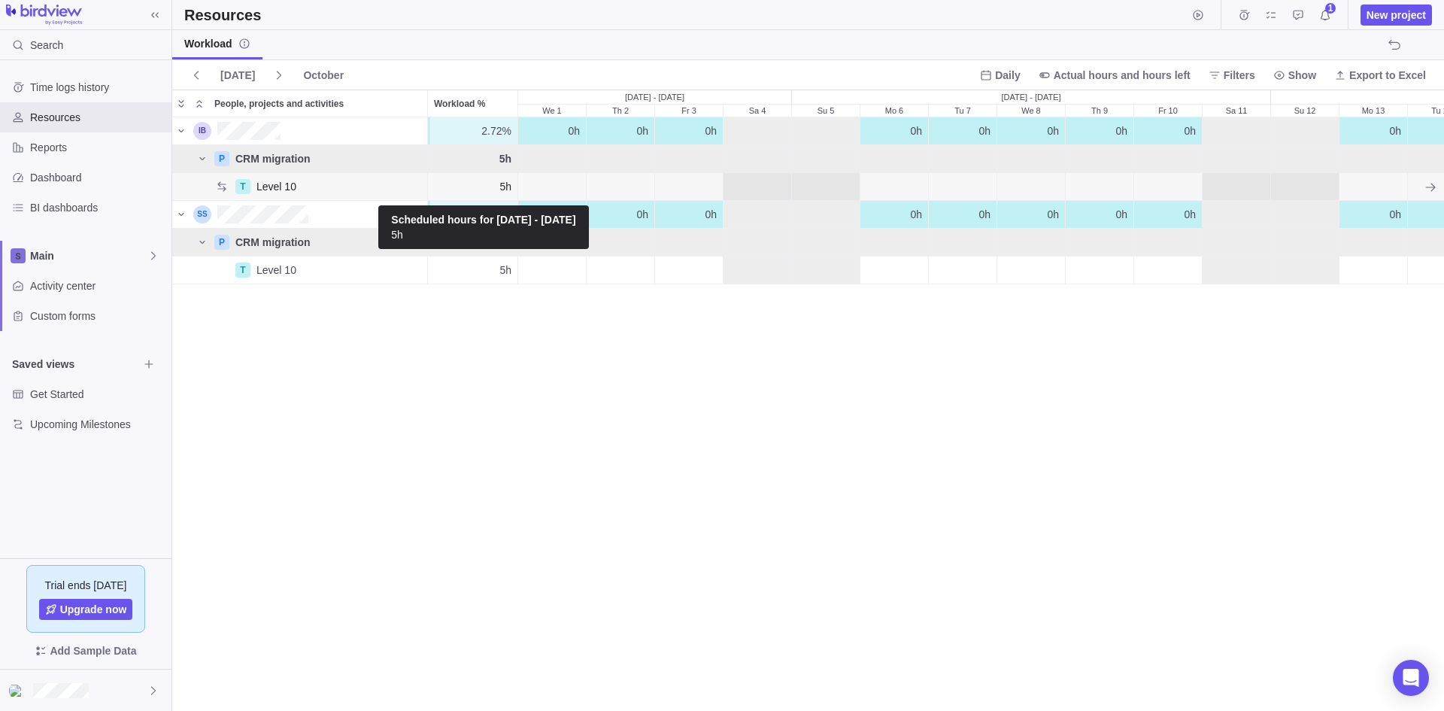
click at [500, 186] on span "5h" at bounding box center [505, 186] width 12 height 15
click at [503, 188] on span "5h" at bounding box center [505, 186] width 12 height 15
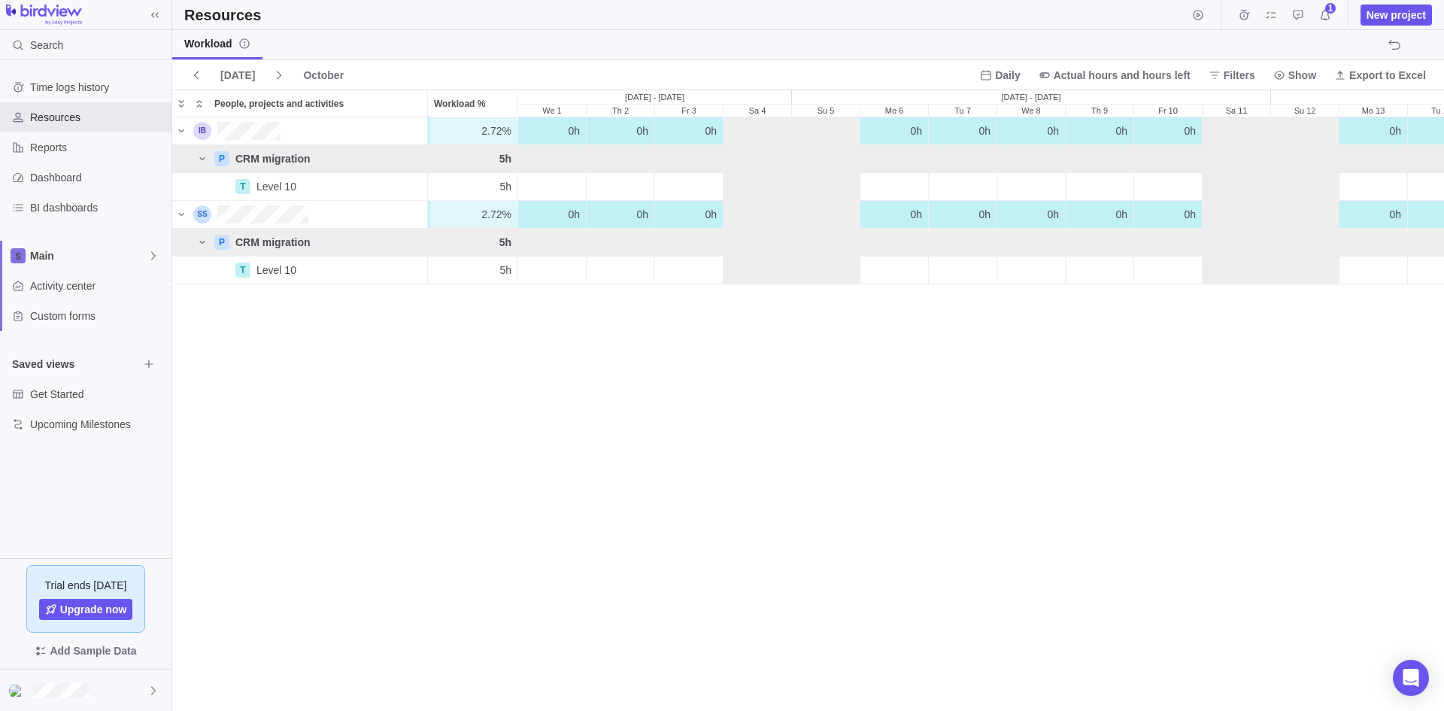
drag, startPoint x: 490, startPoint y: 380, endPoint x: 486, endPoint y: 295, distance: 85.1
click at [490, 377] on div "2.72% 2.72% 0h 0h 0h 0h 0h 0h 0h 0h 0h 0h 0h 0h 0h 0h 0h 0h 0h 0h 1h 1h 1h 1h 1…" at bounding box center [807, 413] width 1271 height 592
click at [503, 187] on span "5h" at bounding box center [505, 186] width 12 height 15
click at [507, 186] on span "5h" at bounding box center [505, 186] width 12 height 15
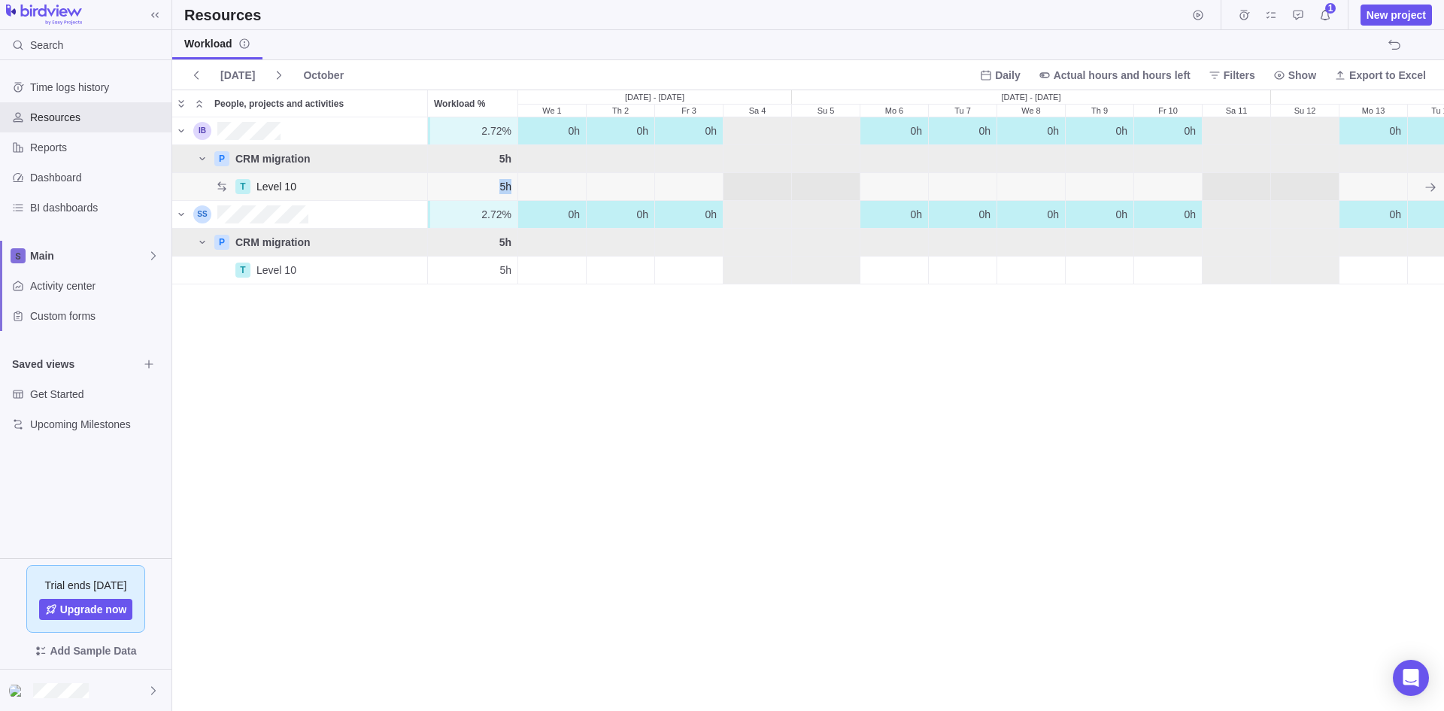
click at [507, 186] on span "5h" at bounding box center [505, 186] width 12 height 15
click at [504, 266] on span "5h" at bounding box center [505, 269] width 12 height 15
click at [505, 271] on span "5h" at bounding box center [505, 269] width 12 height 15
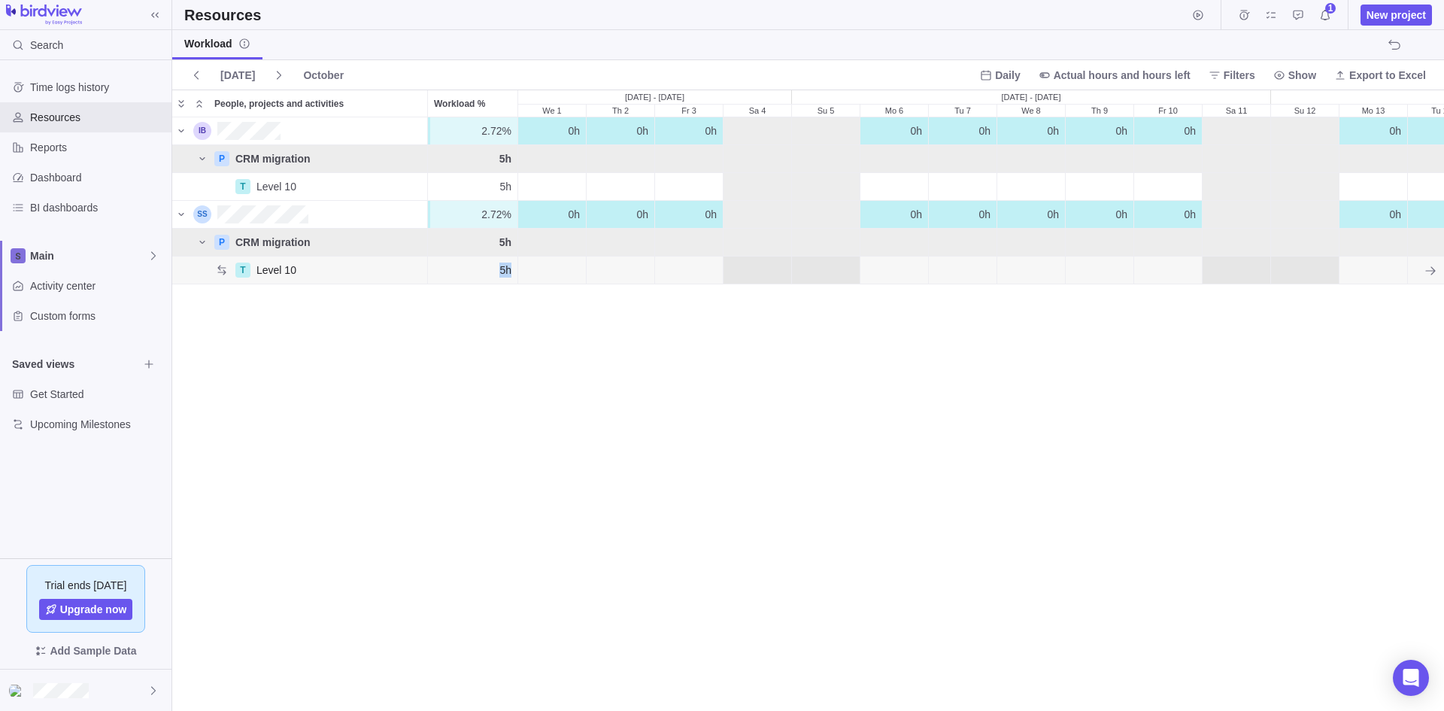
click at [505, 271] on span "5h" at bounding box center [505, 269] width 12 height 15
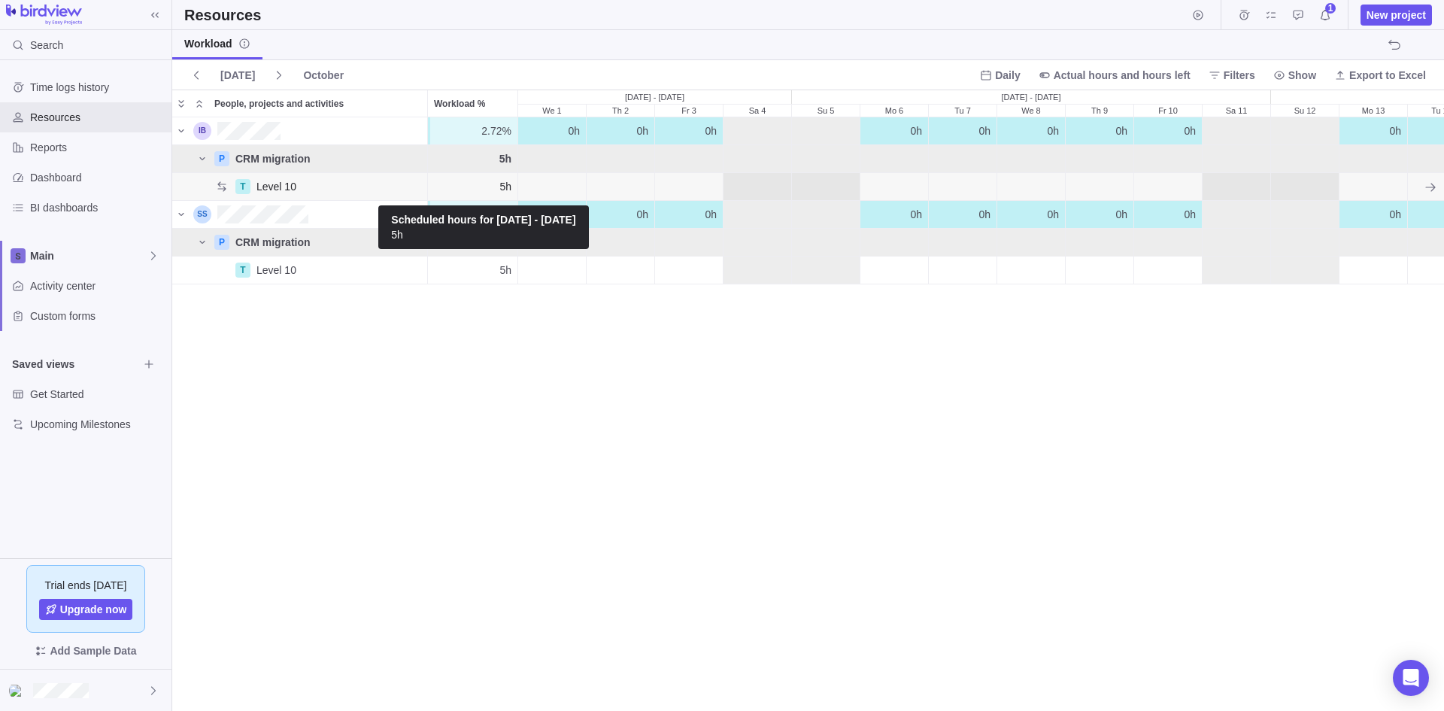
click at [501, 190] on span "5h" at bounding box center [505, 186] width 12 height 15
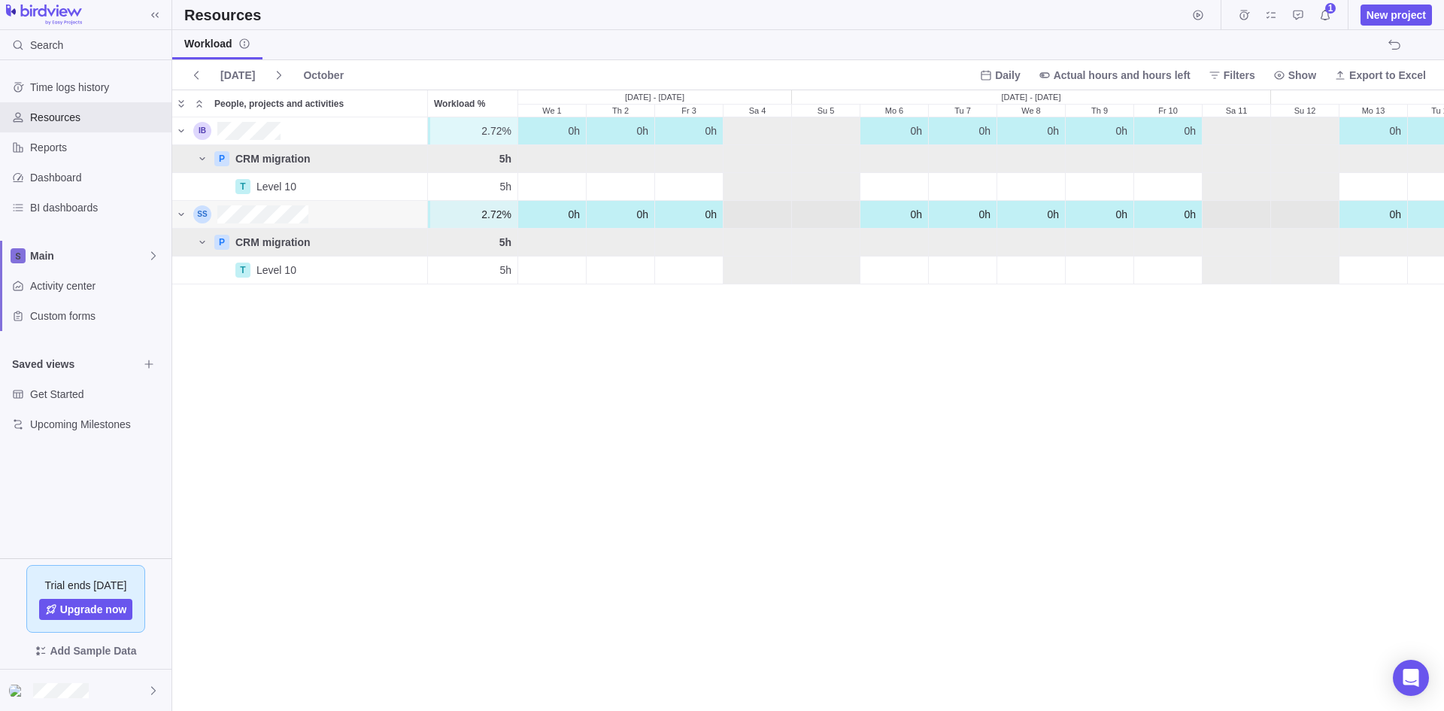
click at [500, 213] on span "2.72%" at bounding box center [496, 214] width 30 height 15
click at [501, 213] on span "2.72%" at bounding box center [496, 214] width 30 height 15
click at [280, 192] on span "Level 10" at bounding box center [276, 186] width 40 height 15
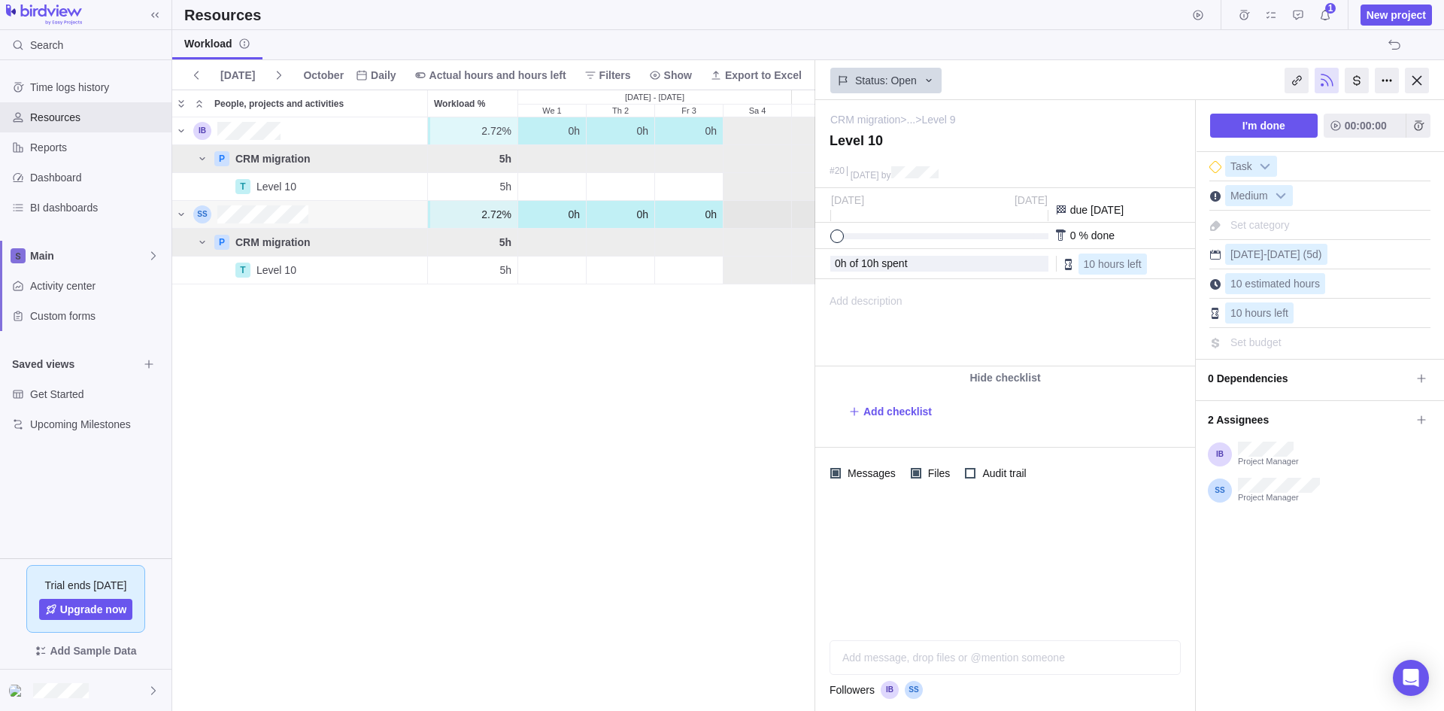
click at [494, 214] on span "2.72%" at bounding box center [496, 214] width 30 height 15
click at [498, 213] on span "2.72%" at bounding box center [496, 214] width 30 height 15
click at [1416, 78] on div at bounding box center [1416, 81] width 24 height 26
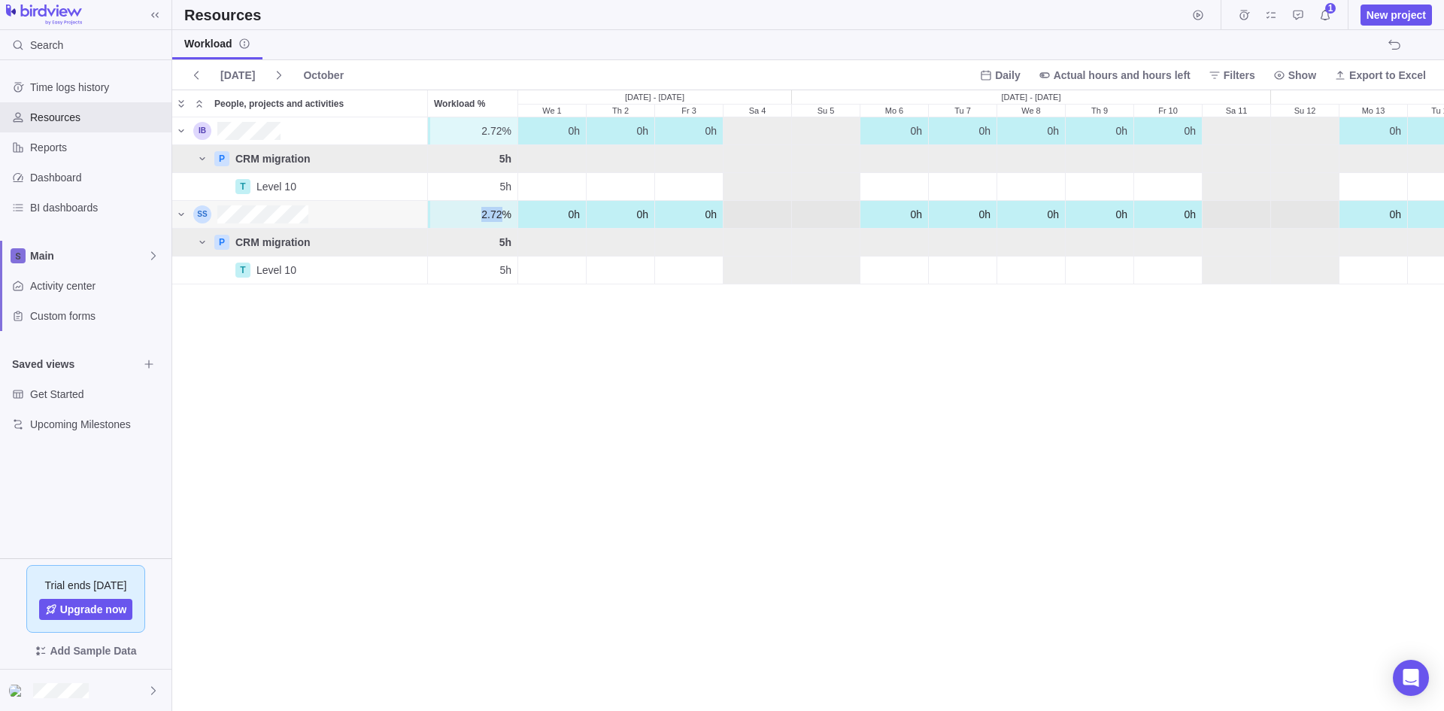
scroll to position [581, 1260]
click at [523, 386] on div "2.72% 2.72% 0h 0h 0h 0h 0h 0h 0h 0h 0h 0h 0h 0h 0h 0h 0h 0h 0h 0h 1h 1h 1h 1h 1…" at bounding box center [807, 413] width 1271 height 592
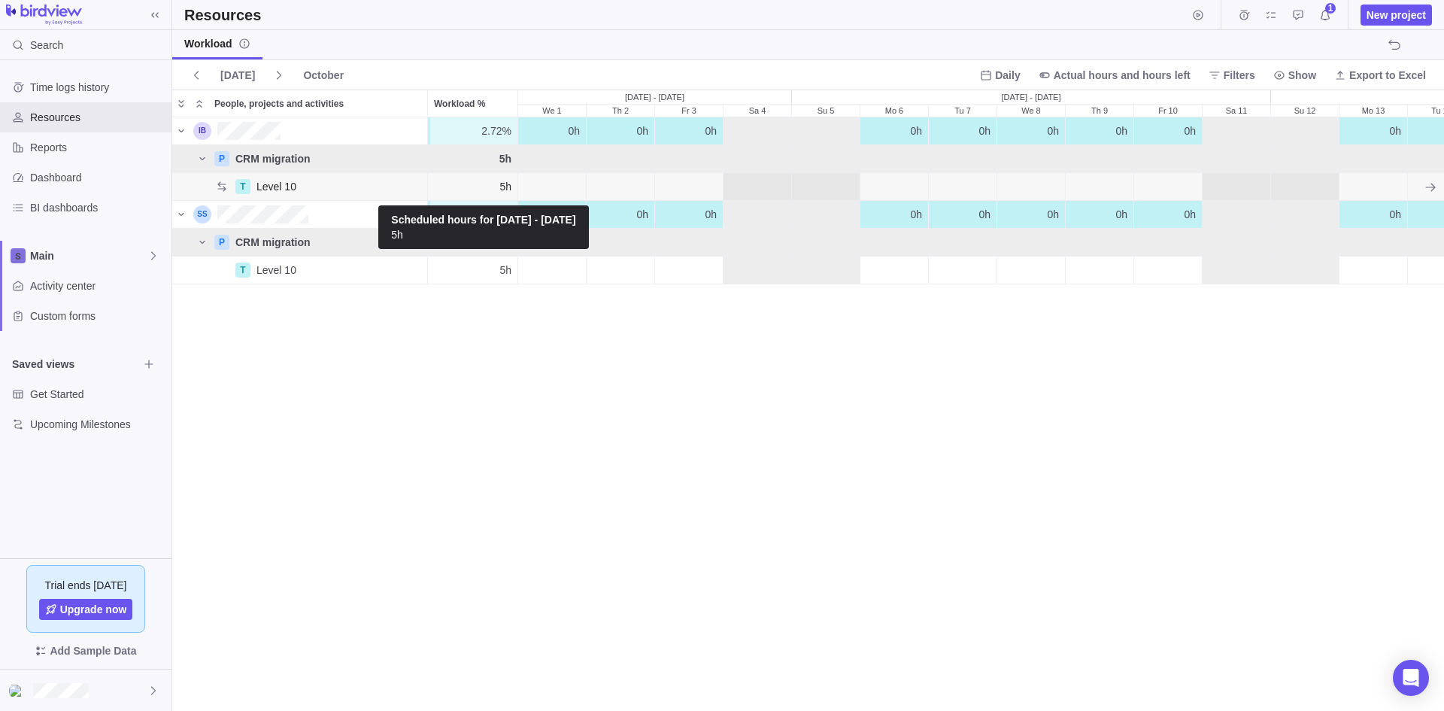
click at [504, 186] on span "5h" at bounding box center [505, 186] width 12 height 15
click at [1424, 186] on icon "grid" at bounding box center [1430, 187] width 12 height 12
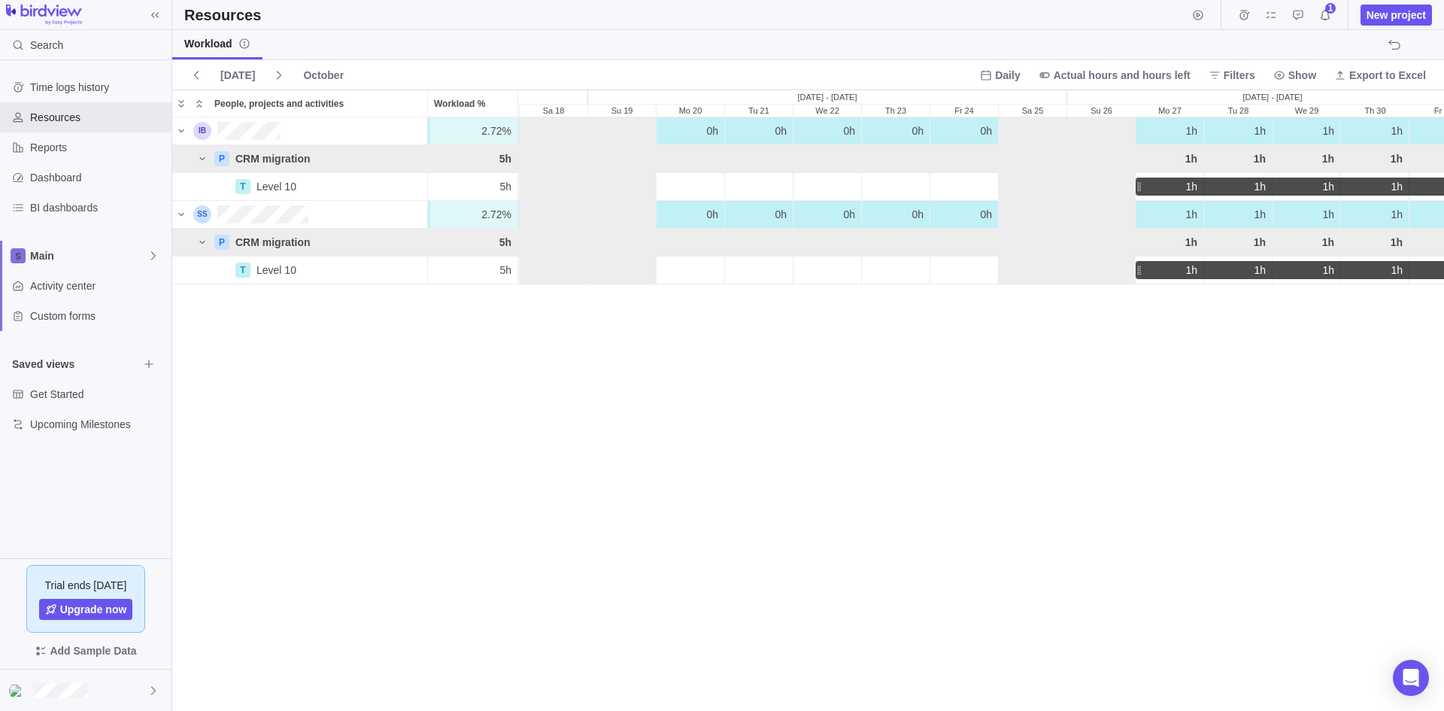
scroll to position [0, 1195]
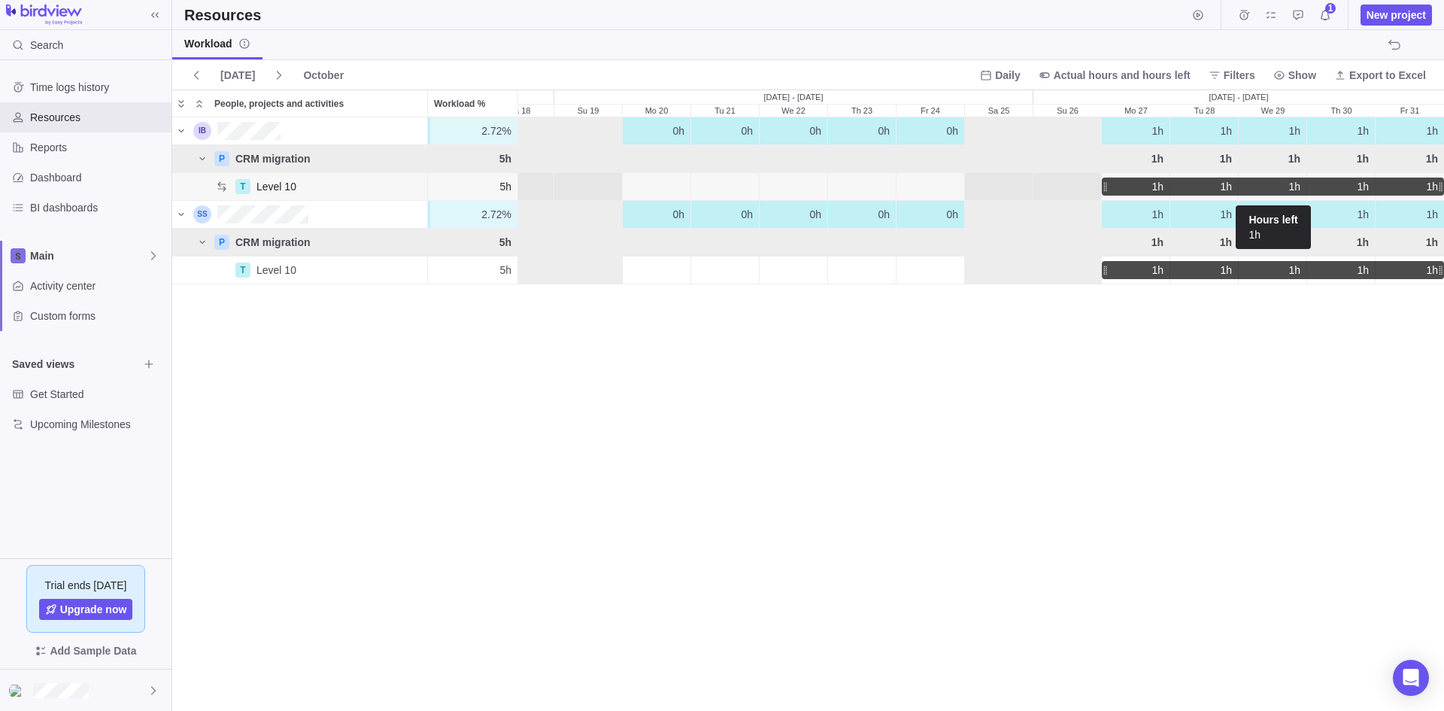
click at [1290, 185] on span "1h" at bounding box center [1294, 186] width 12 height 15
type input "0h"
click at [1289, 267] on div "2.72% 2.72% 0h 0h 0h 0h 0h 0h 0h 0h 0h 0h 0h 0h 0h 0h 0h 0h 0h 0h 1h 1h 1h 1h 1…" at bounding box center [807, 413] width 1271 height 592
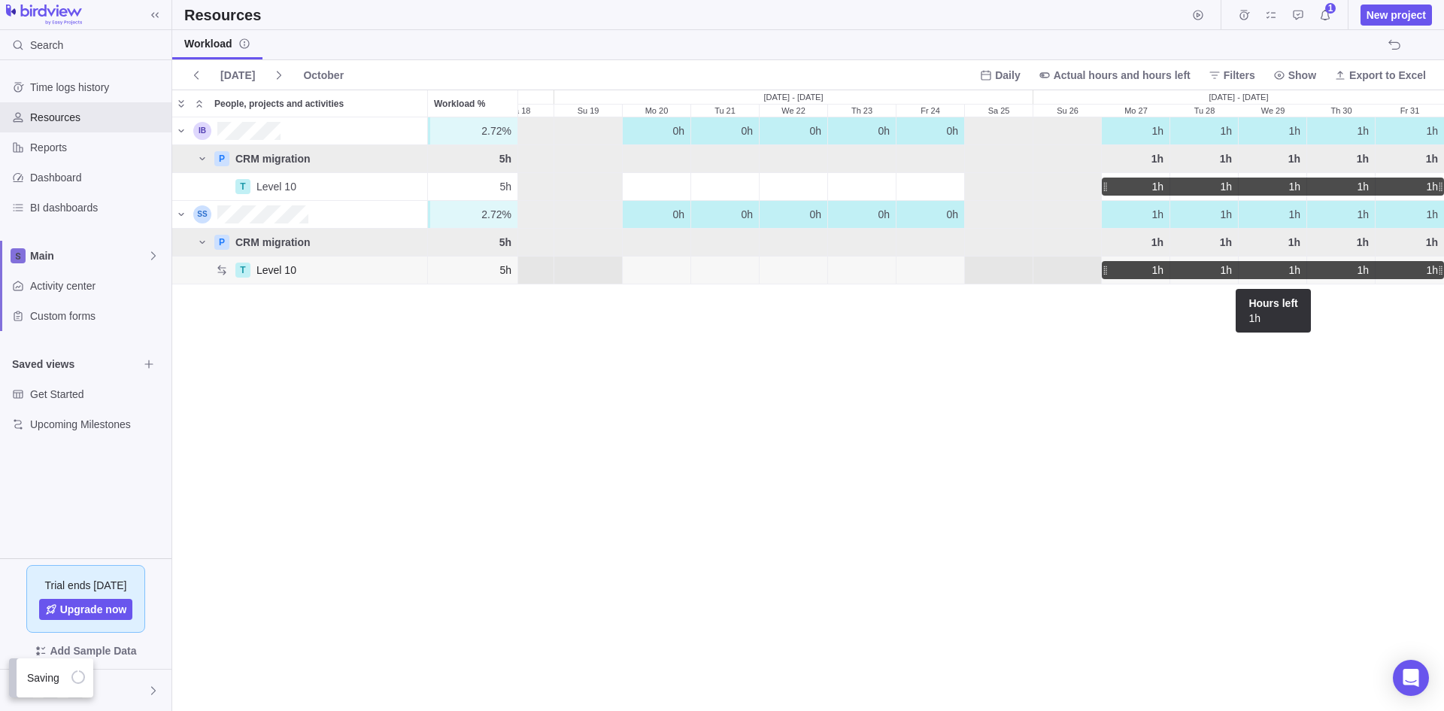
click at [1290, 268] on span "1h" at bounding box center [1294, 269] width 12 height 15
click at [1290, 268] on input "1h" at bounding box center [1272, 270] width 69 height 29
type input "2h"
click at [1292, 329] on div "2.17% 2.17% 0h 0h 0h 0h 0h 0h 0h 0h 0h 0h 0h 0h 0h 0h 0h 0h 0h 0h 1h 1h 0h 1h 1…" at bounding box center [807, 413] width 1271 height 592
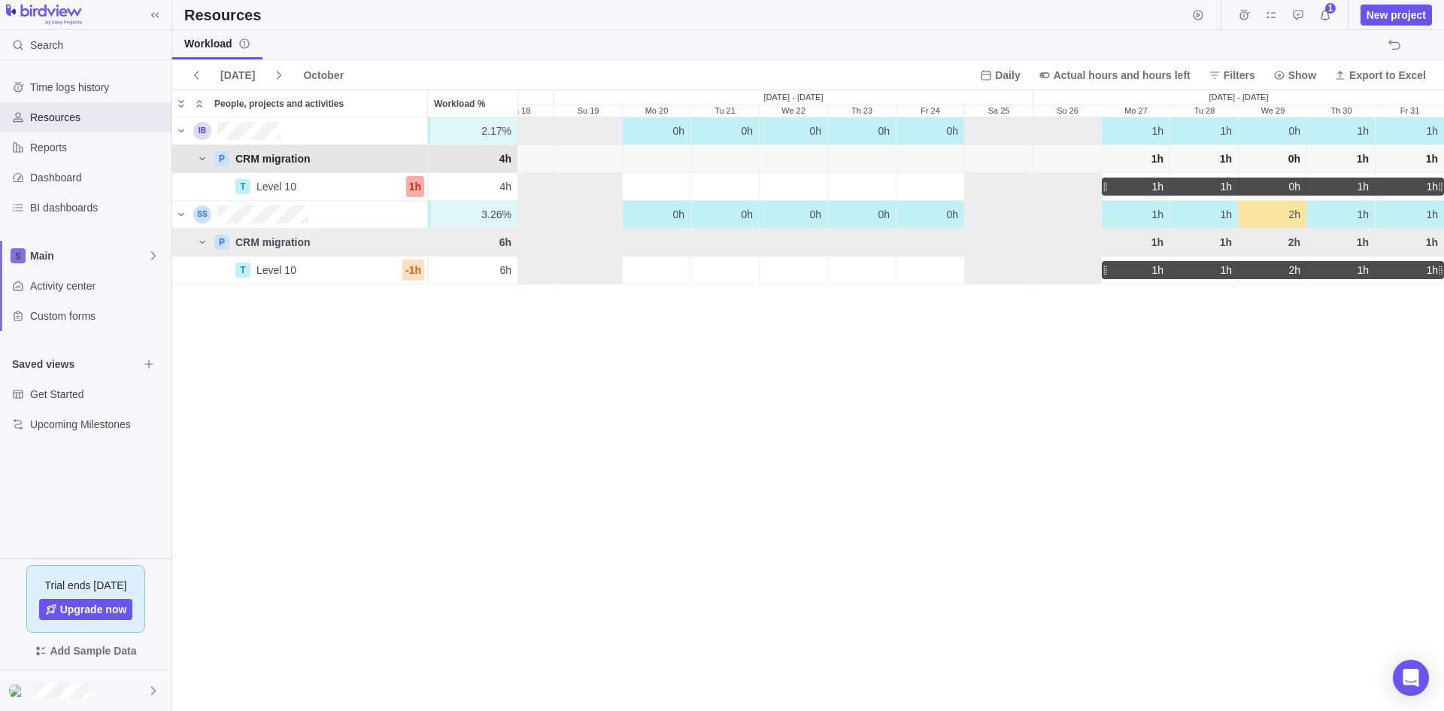
click at [1231, 156] on span "1h" at bounding box center [1226, 158] width 12 height 15
click at [1223, 162] on span "1h" at bounding box center [1226, 158] width 12 height 15
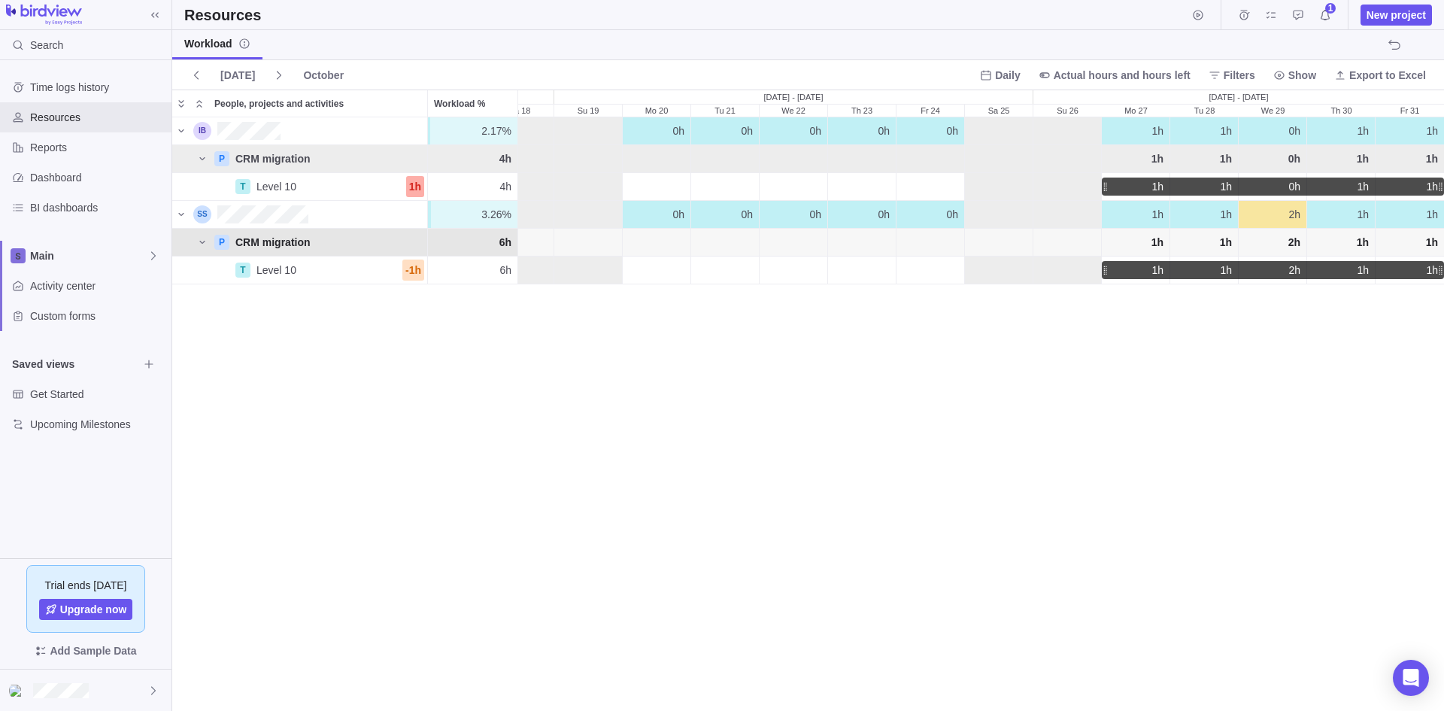
click at [1227, 244] on span "1h" at bounding box center [1226, 242] width 12 height 15
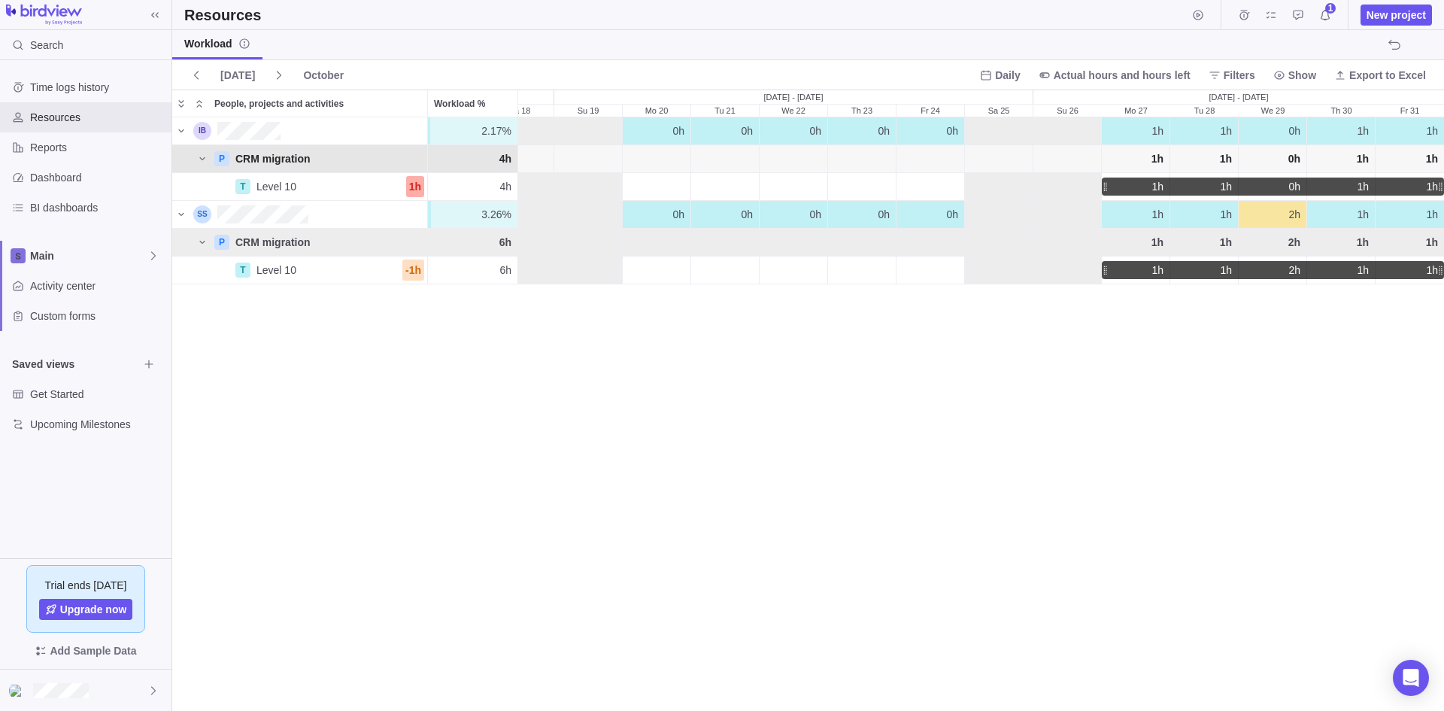
click at [1226, 157] on span "1h" at bounding box center [1226, 158] width 12 height 15
click at [1227, 161] on span "1h" at bounding box center [1226, 158] width 12 height 15
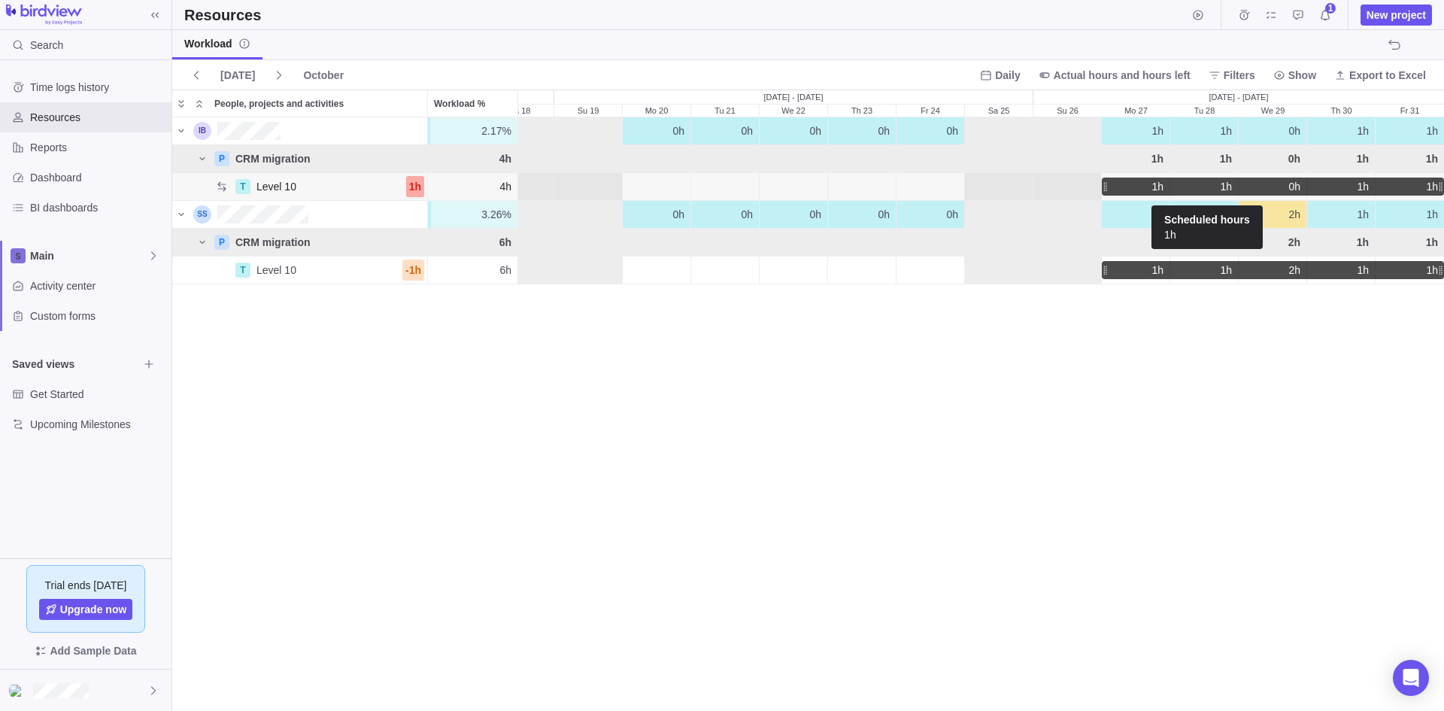
click at [1230, 185] on span "1h" at bounding box center [1226, 186] width 12 height 15
type input "0h"
click at [1227, 274] on div "2.17% 2.17% 0h 0h 0h 0h 0h 0h 0h 0h 0h 0h 0h 0h 0h 0h 0h 0h 0h 0h 1h 1h 0h 1h 1…" at bounding box center [807, 413] width 1271 height 592
click at [1227, 274] on span "1h" at bounding box center [1226, 269] width 12 height 15
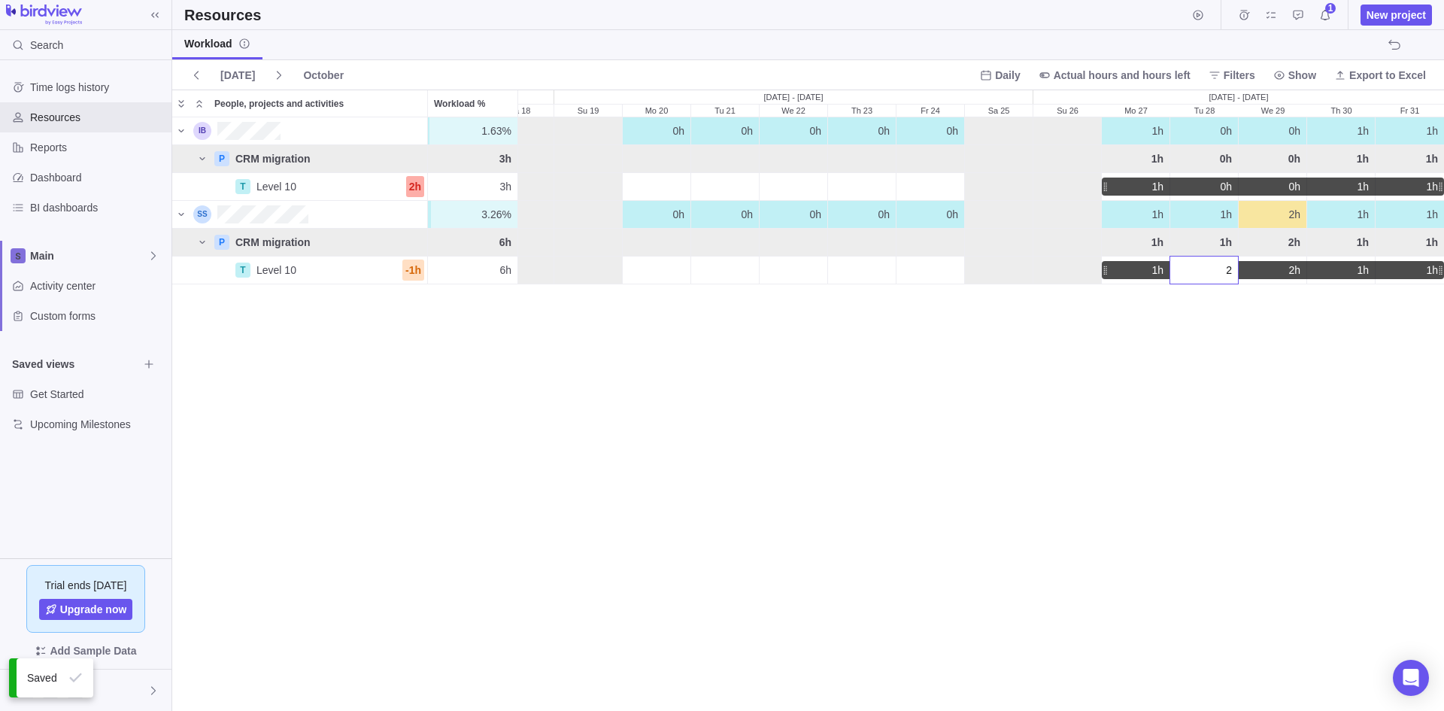
type input "2h"
click at [1233, 339] on div "1.63% 1.63% 0h 0h 0h 0h 0h 0h 0h 0h 0h 0h 0h 0h 0h 0h 0h 0h 0h 0h 1h 0h 0h 1h 1…" at bounding box center [807, 413] width 1271 height 592
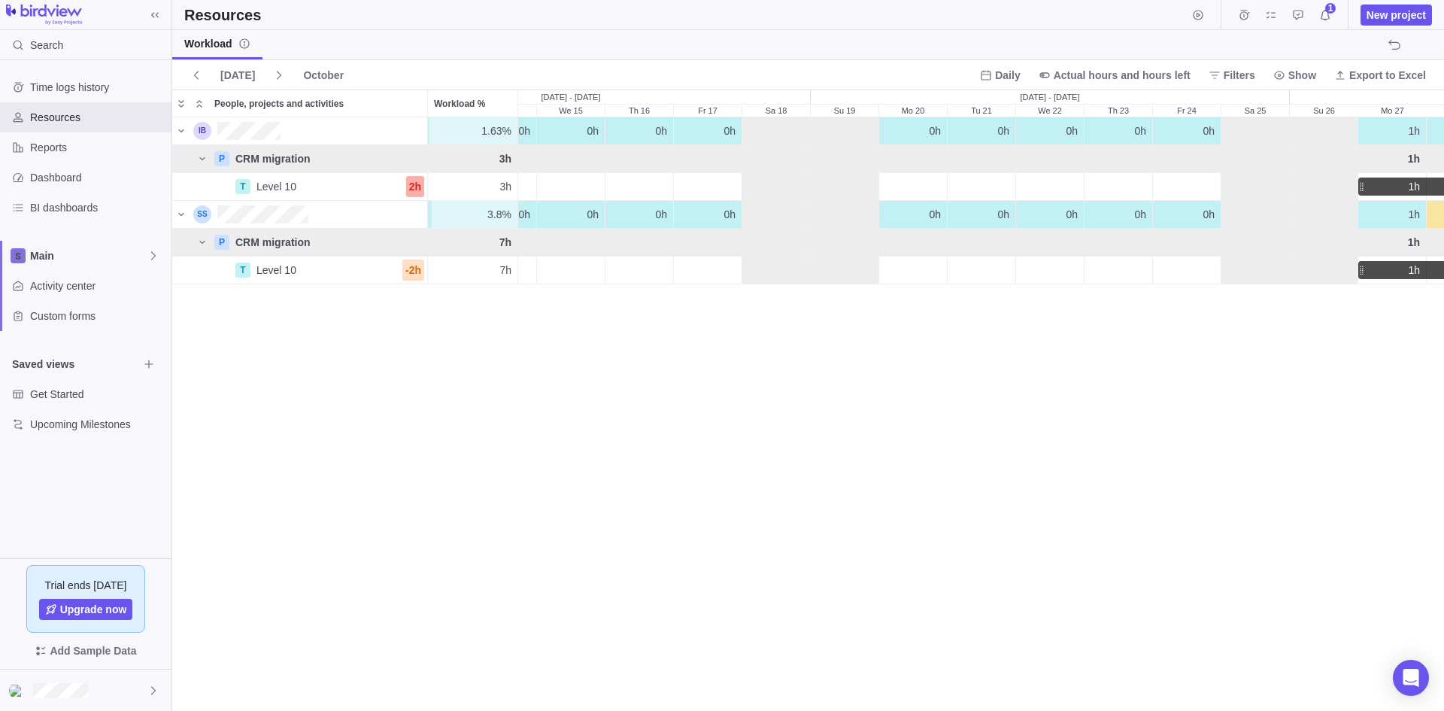
scroll to position [0, 1054]
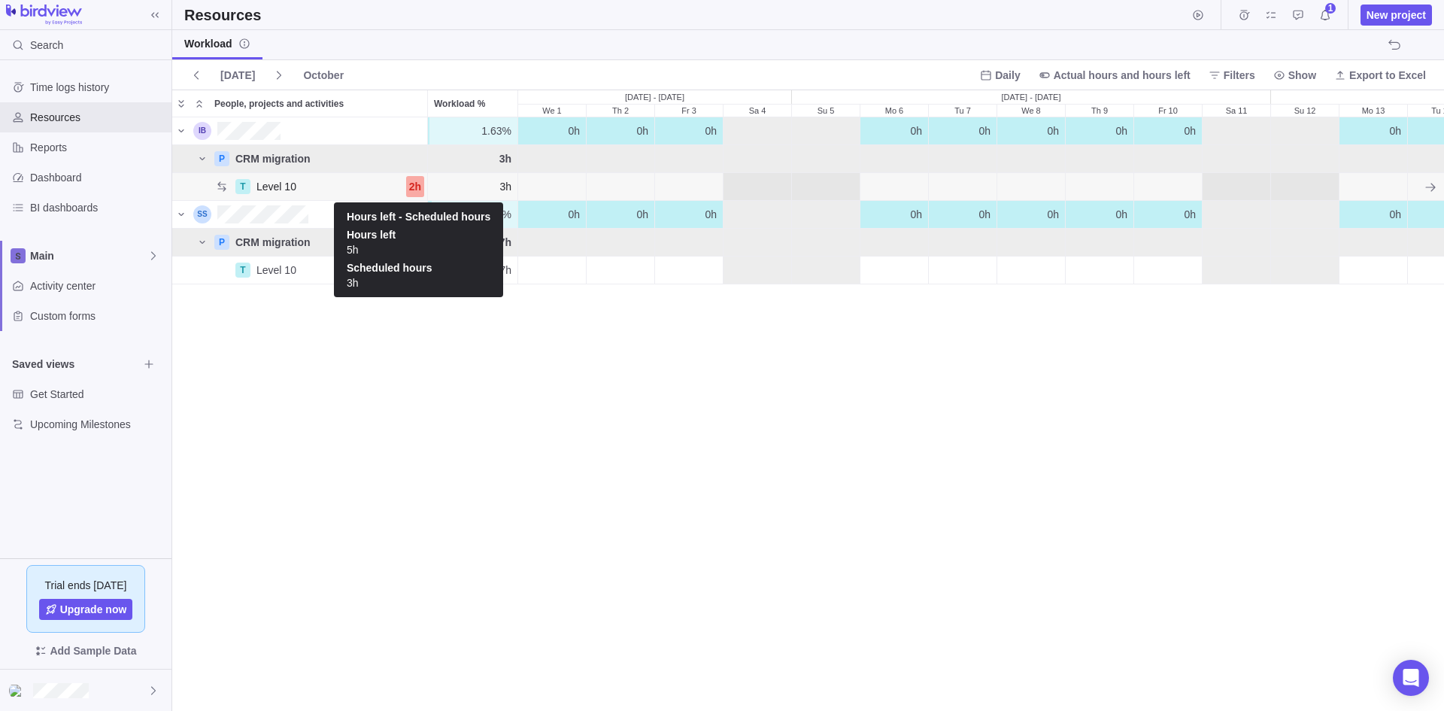
click at [415, 185] on div "2h" at bounding box center [415, 186] width 18 height 21
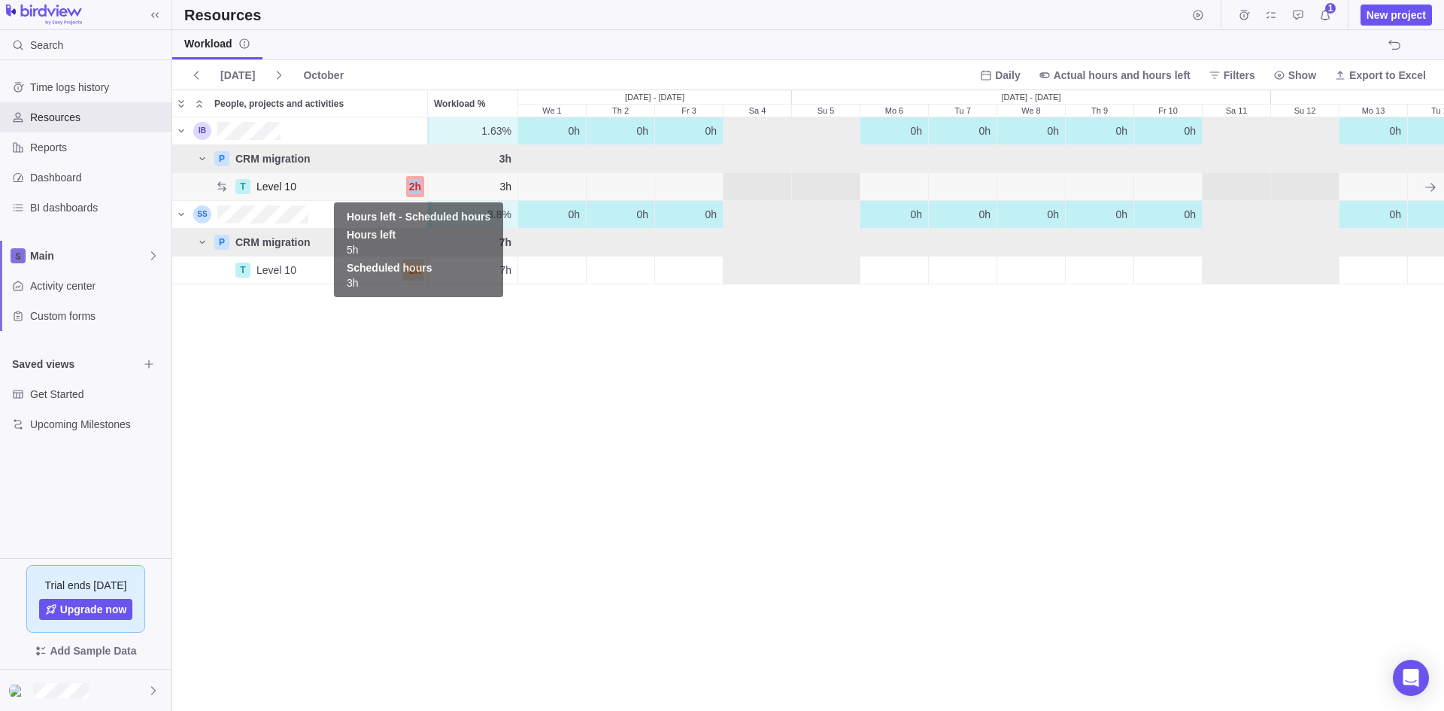
click at [415, 185] on div "2h" at bounding box center [415, 186] width 18 height 21
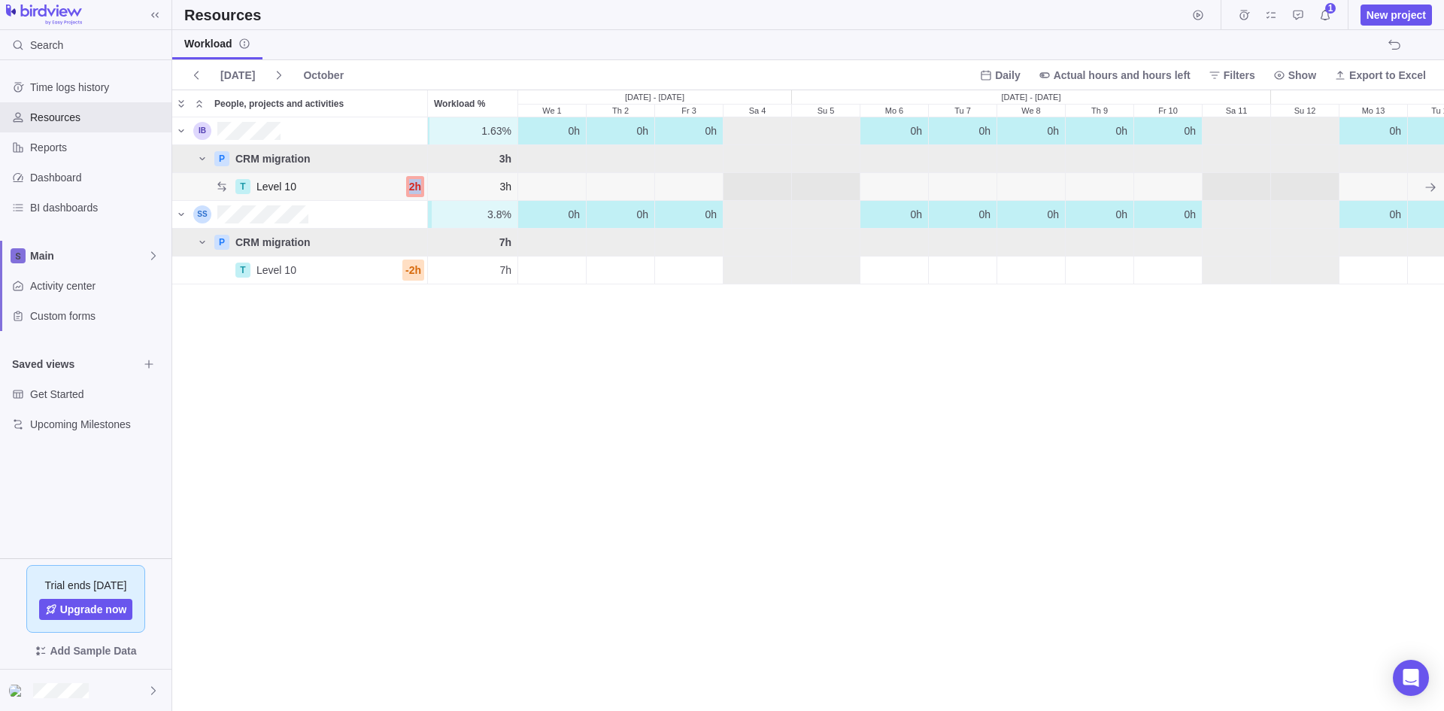
click at [415, 185] on div "2h" at bounding box center [415, 186] width 18 height 21
click at [415, 184] on div "2h" at bounding box center [415, 186] width 18 height 21
click at [415, 183] on div "2h" at bounding box center [415, 186] width 18 height 21
click at [73, 288] on span "Activity center" at bounding box center [97, 285] width 135 height 15
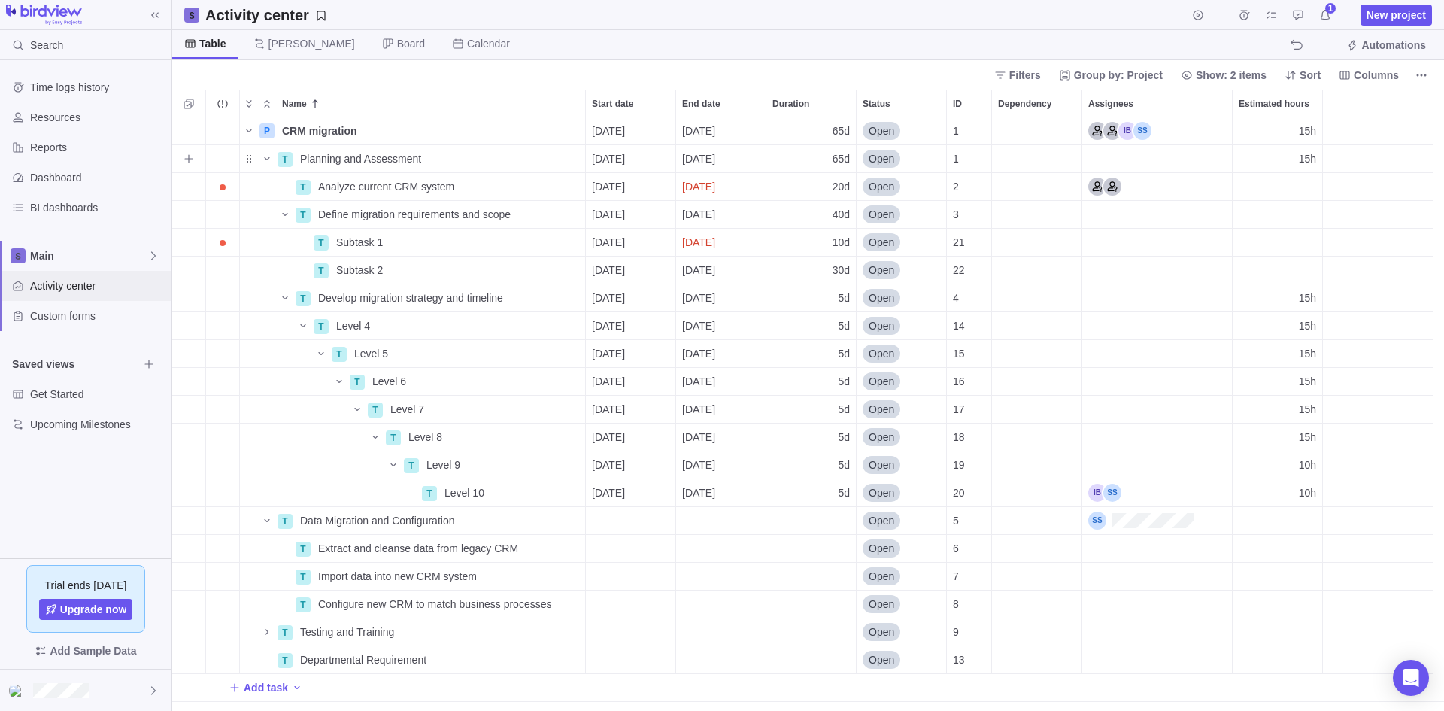
scroll to position [582, 1260]
click at [156, 257] on icon at bounding box center [153, 256] width 12 height 12
click at [56, 119] on span "Resources" at bounding box center [97, 117] width 135 height 15
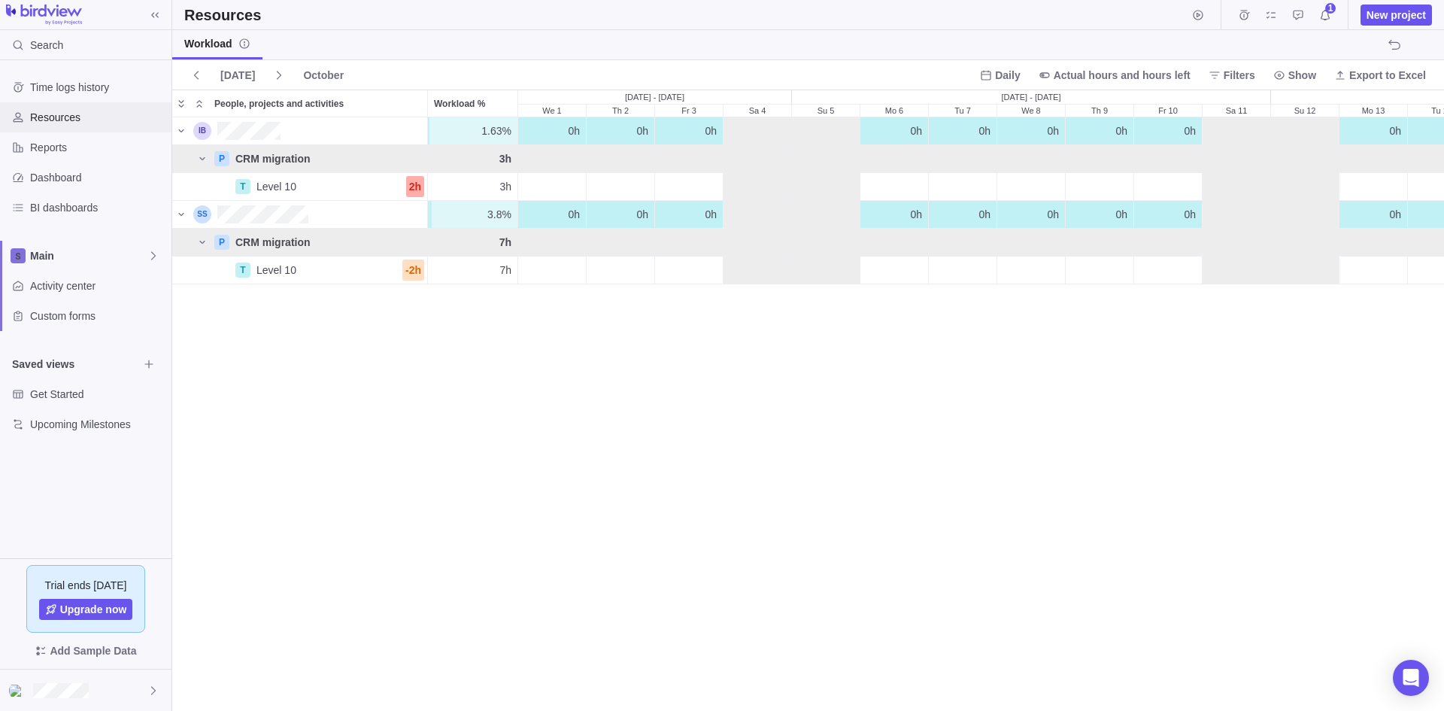
scroll to position [581, 1260]
click at [283, 184] on span "Level 10" at bounding box center [276, 186] width 40 height 15
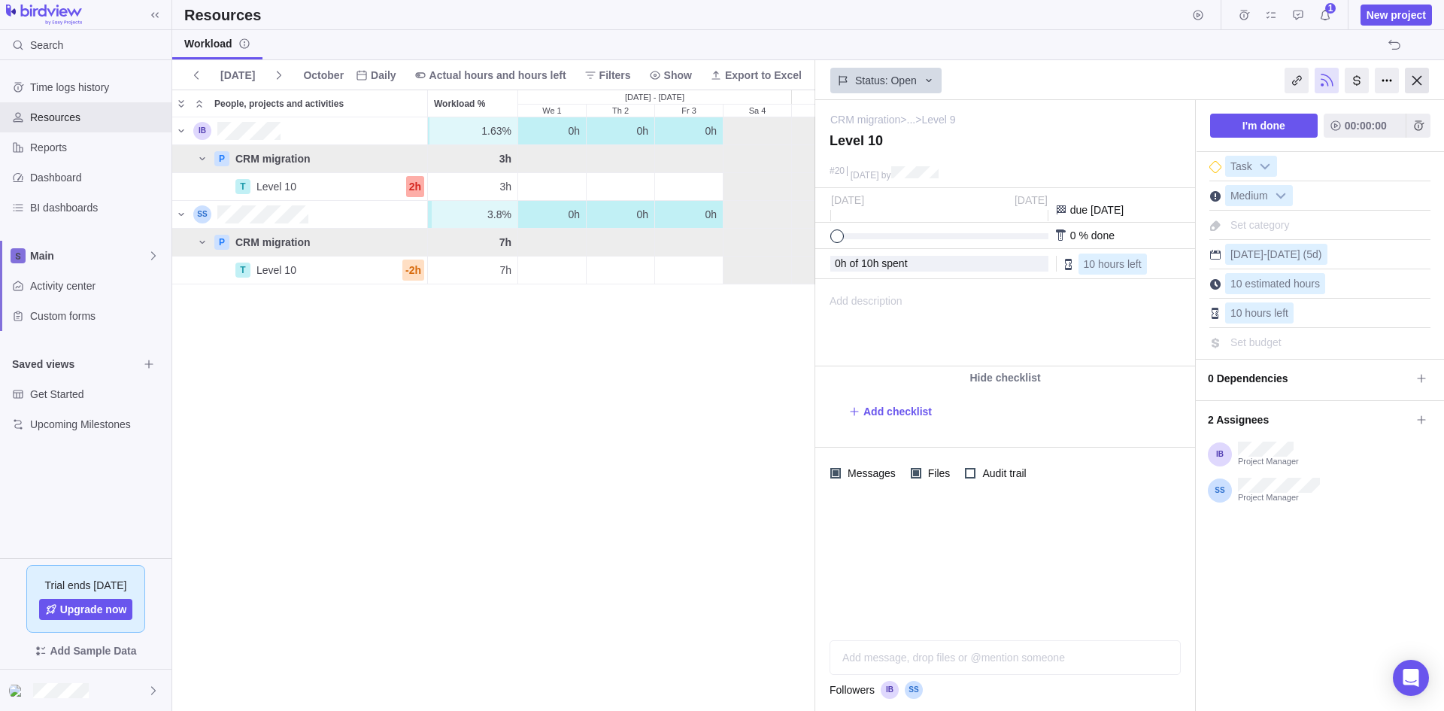
click at [1415, 76] on div at bounding box center [1416, 81] width 24 height 26
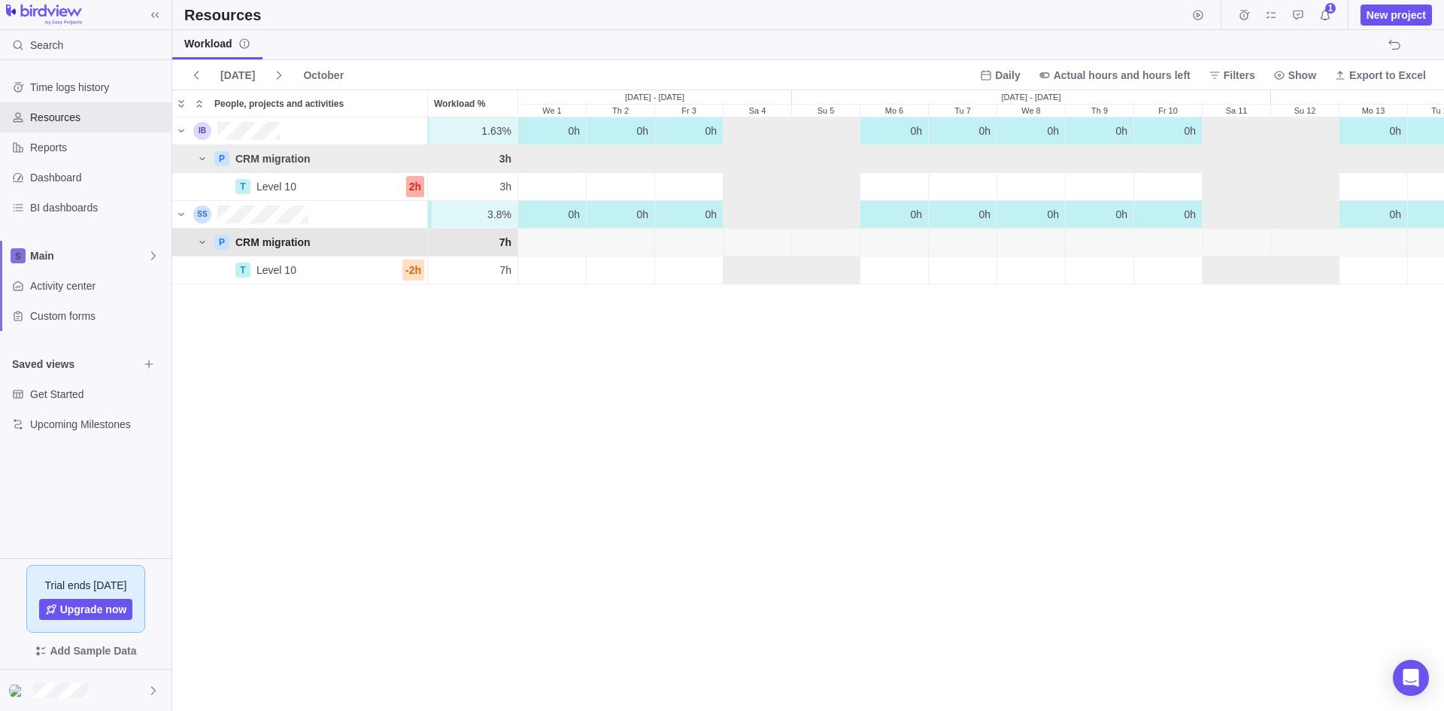
scroll to position [581, 1260]
